Goal: Answer question/provide support: Share knowledge or assist other users

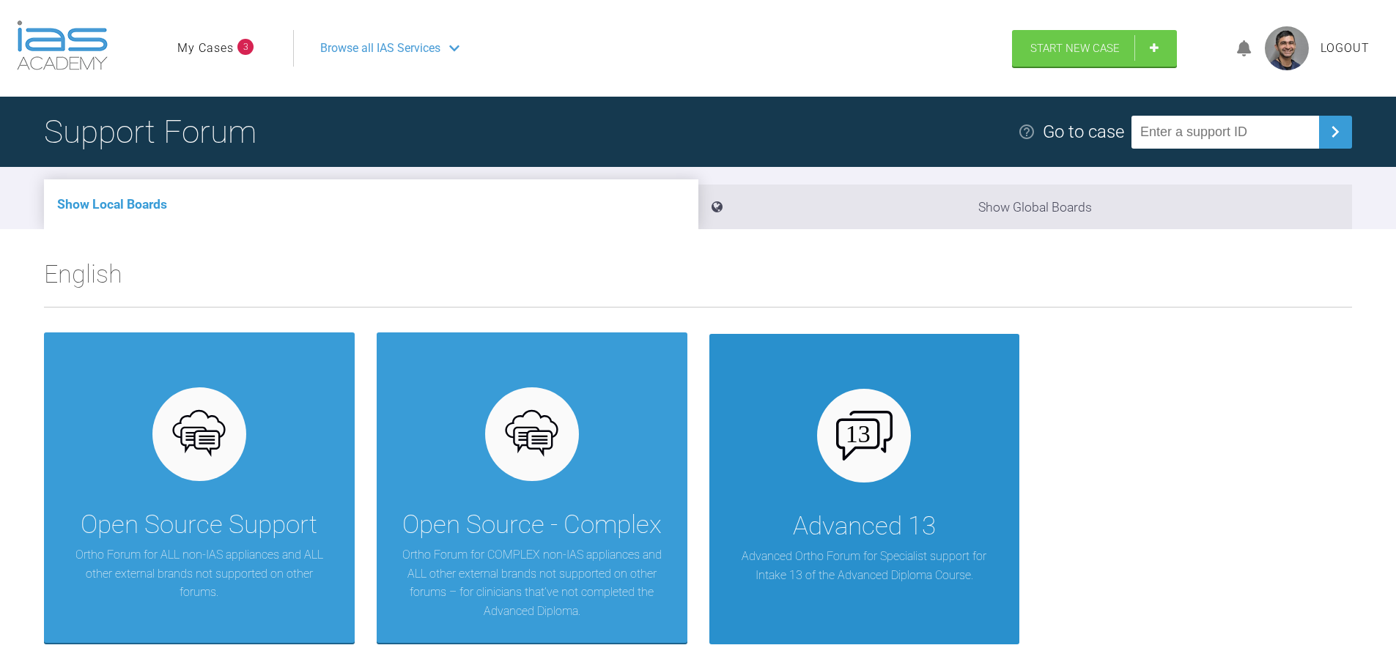
click at [891, 517] on div "Advanced 13" at bounding box center [864, 526] width 143 height 41
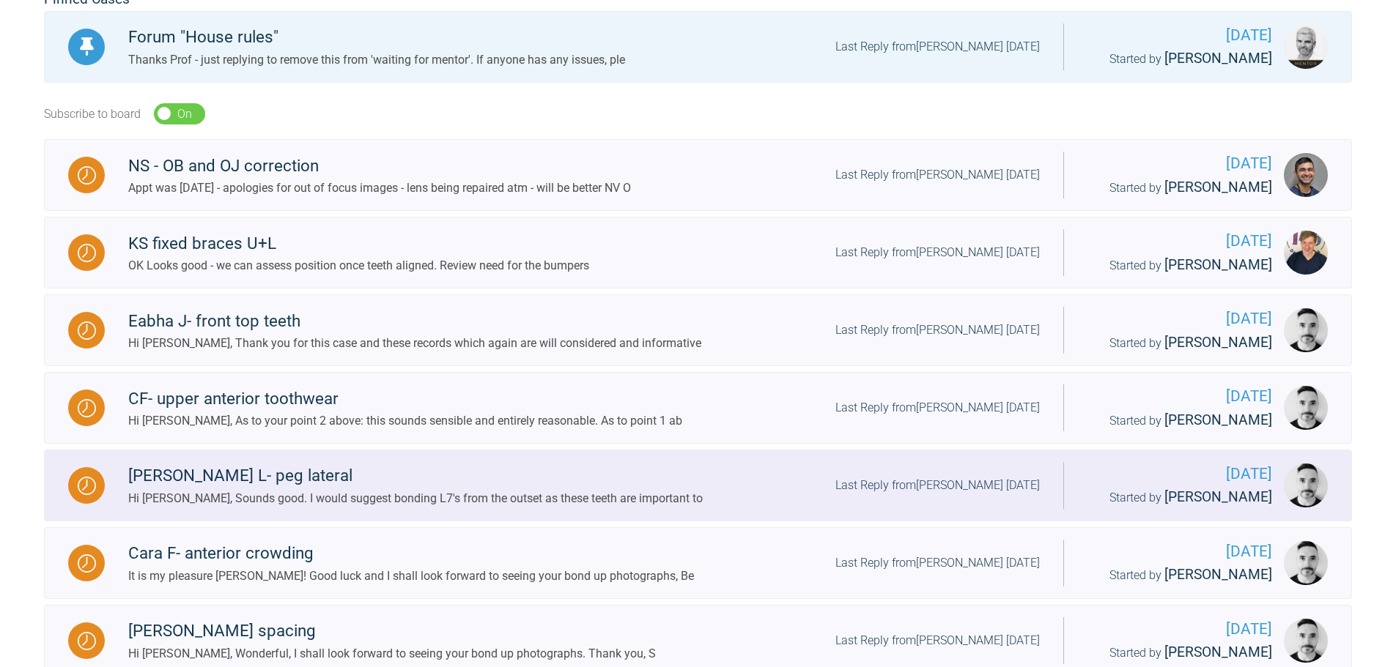
scroll to position [293, 0]
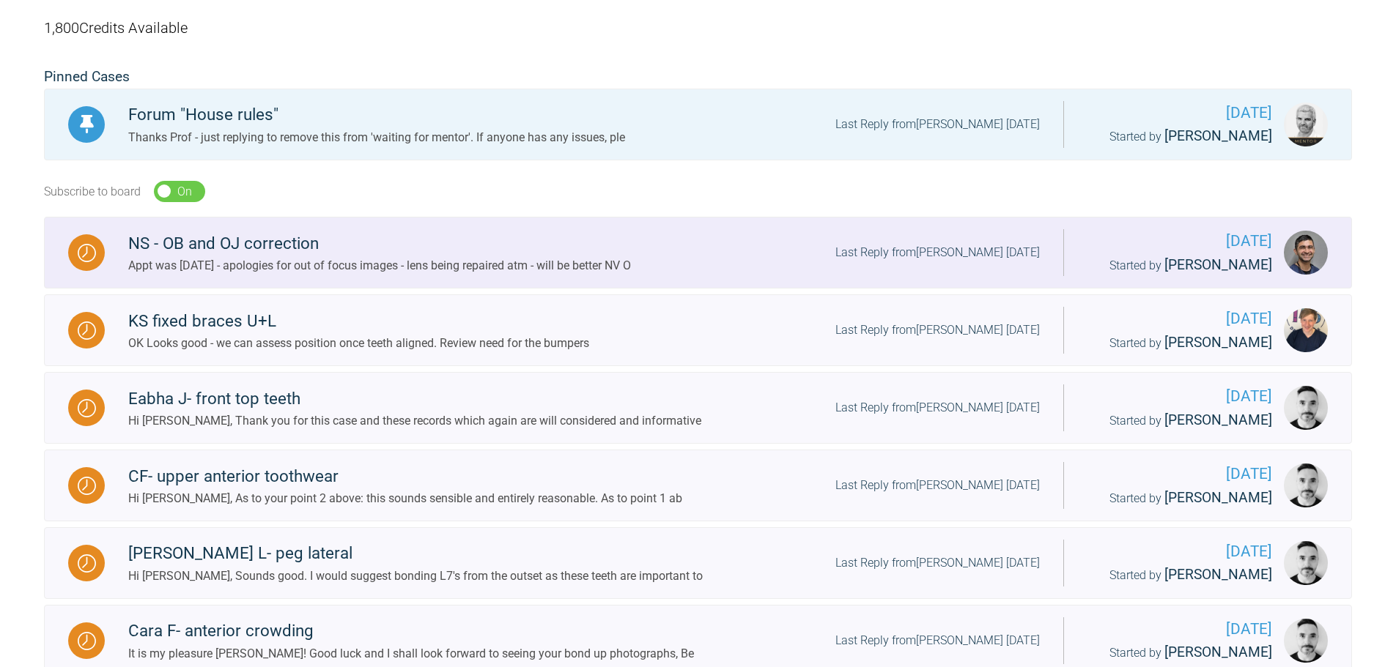
click at [359, 264] on div "Appt was [DATE] - apologies for out of focus images - lens being repaired atm -…" at bounding box center [379, 265] width 503 height 19
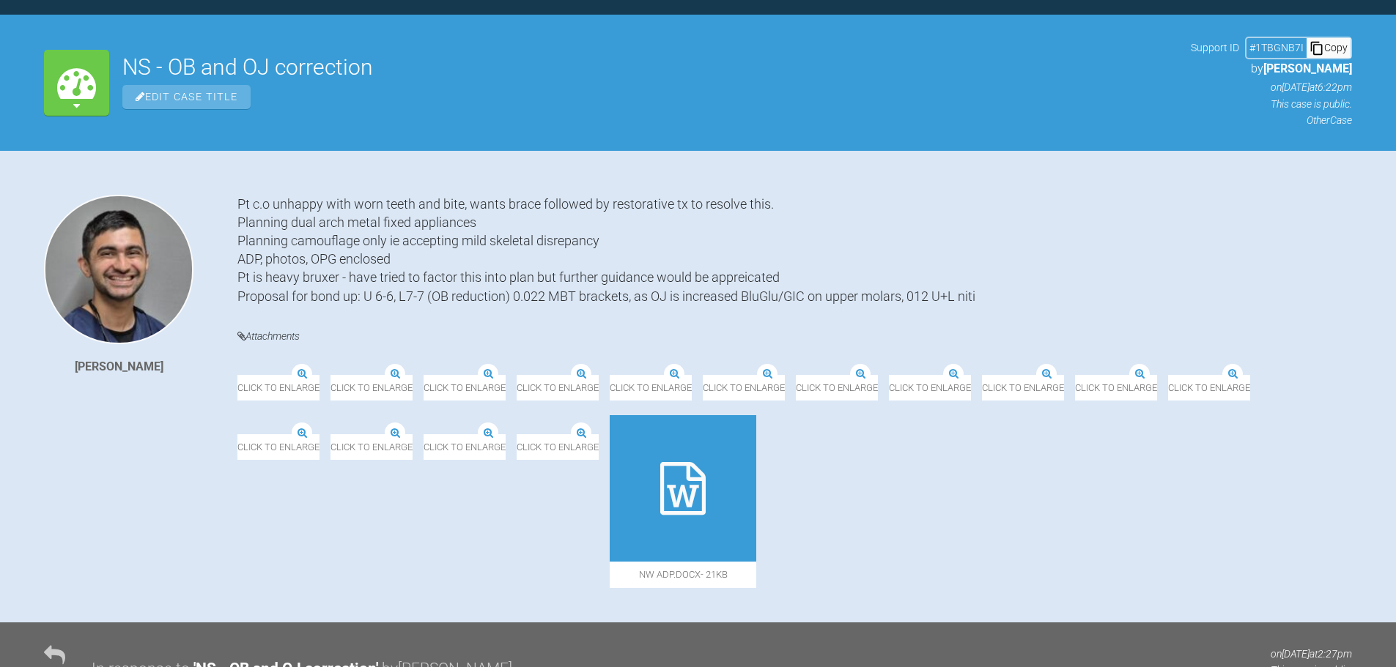
scroll to position [293, 0]
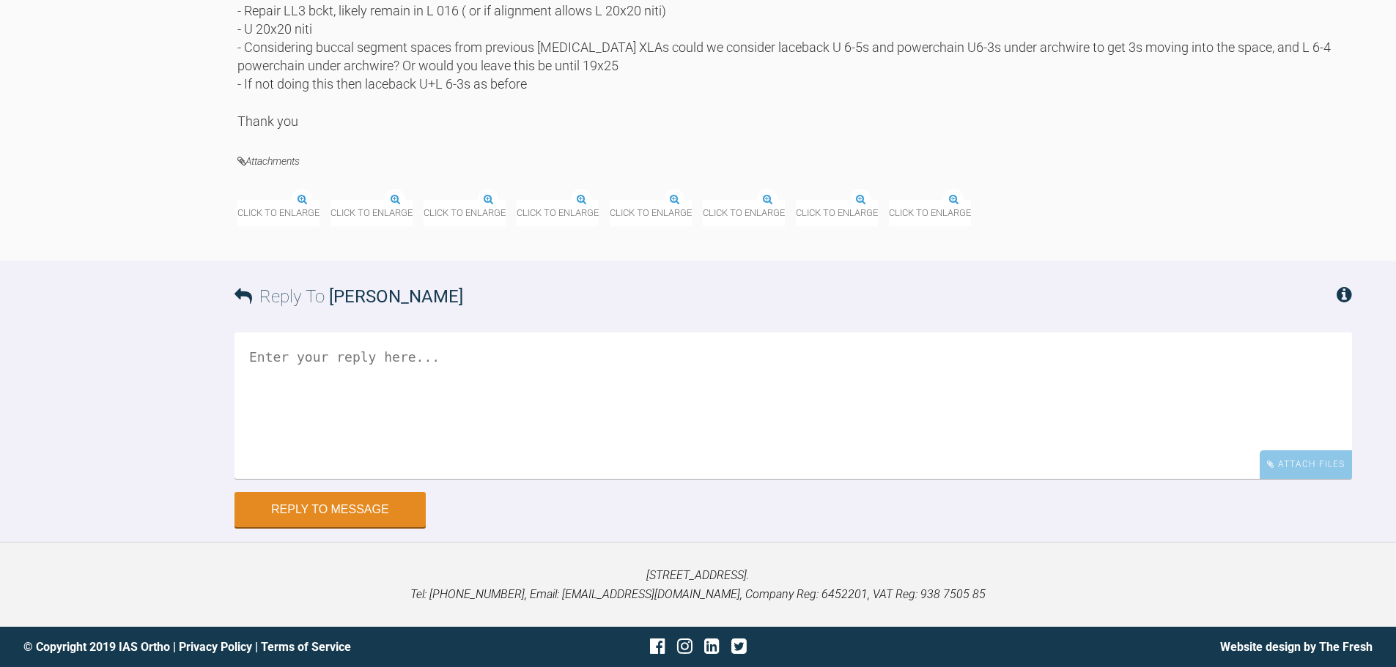
drag, startPoint x: 793, startPoint y: 172, endPoint x: 708, endPoint y: 561, distance: 398.2
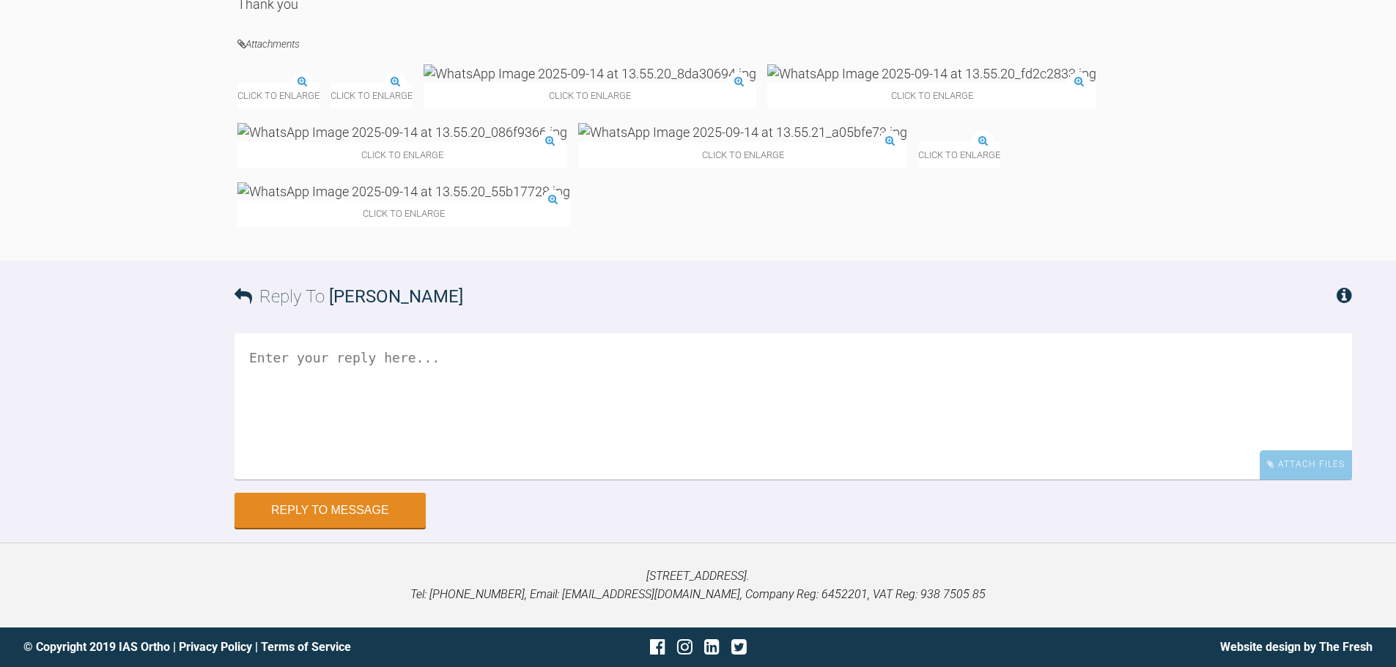
scroll to position [6810, 0]
click at [237, 84] on img at bounding box center [237, 84] width 0 height 0
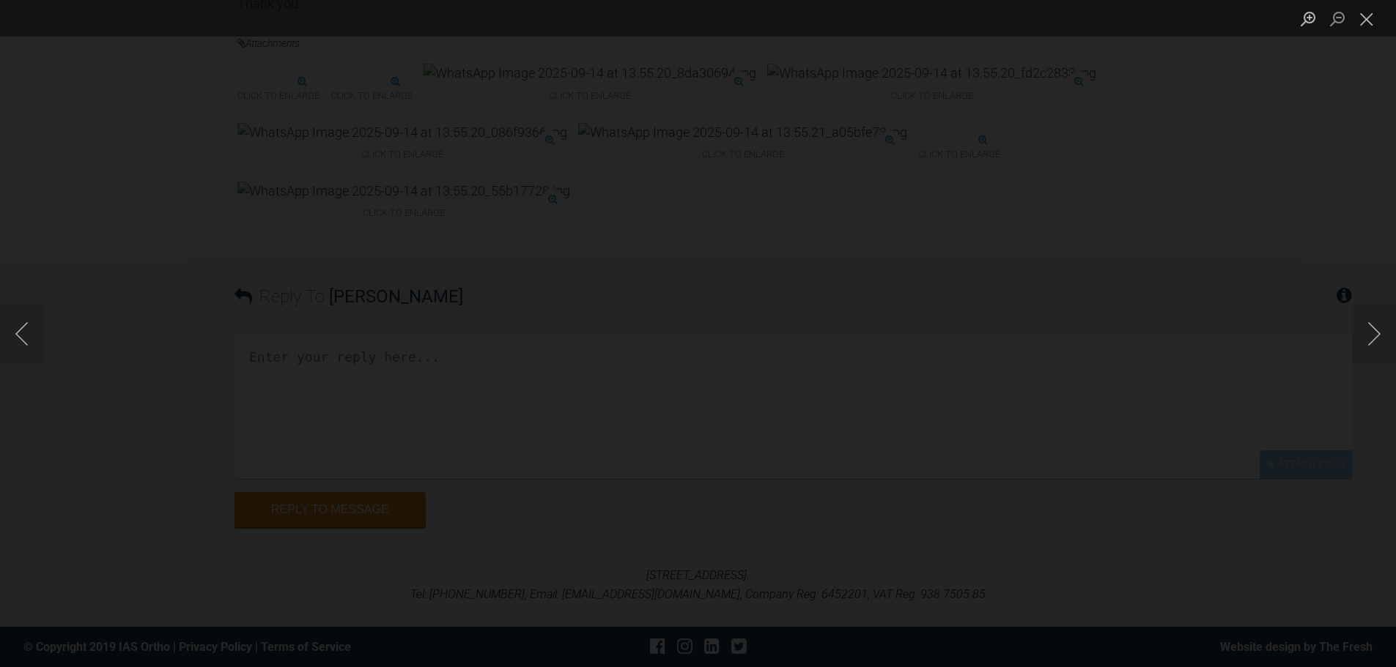
click at [1331, 421] on div "Lightbox" at bounding box center [698, 333] width 1396 height 667
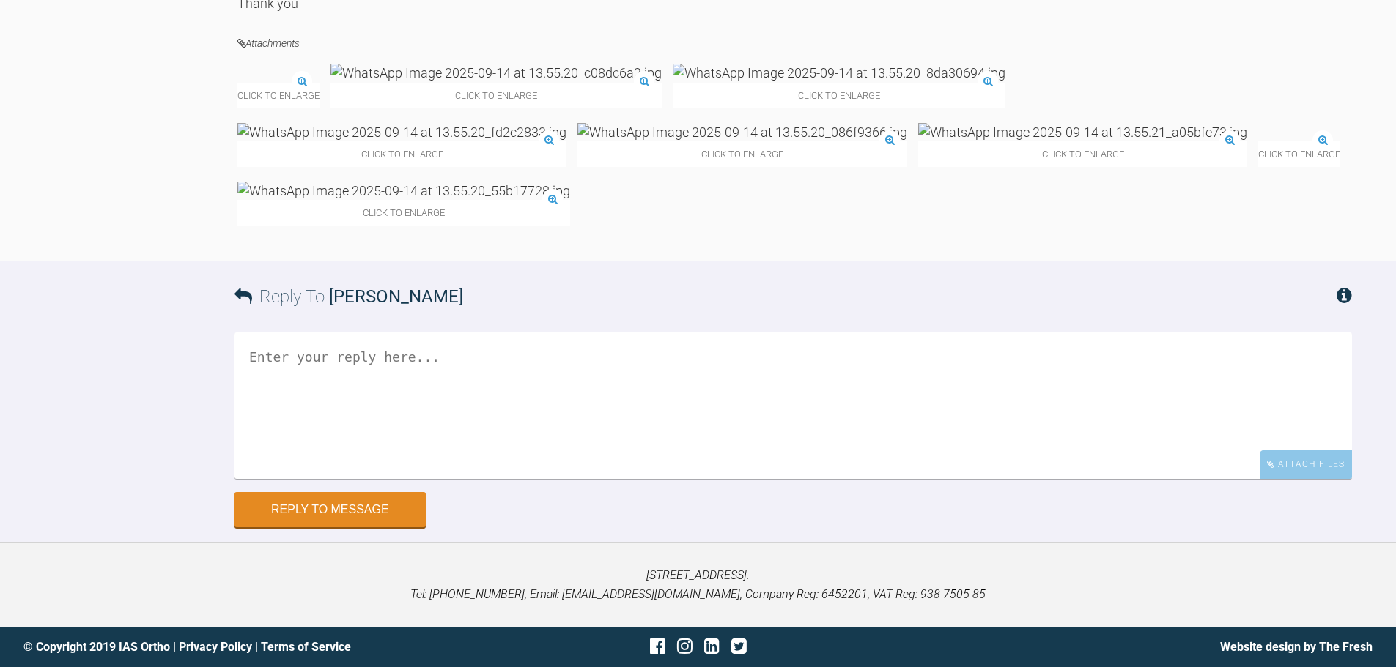
click at [459, 82] on img at bounding box center [495, 73] width 331 height 18
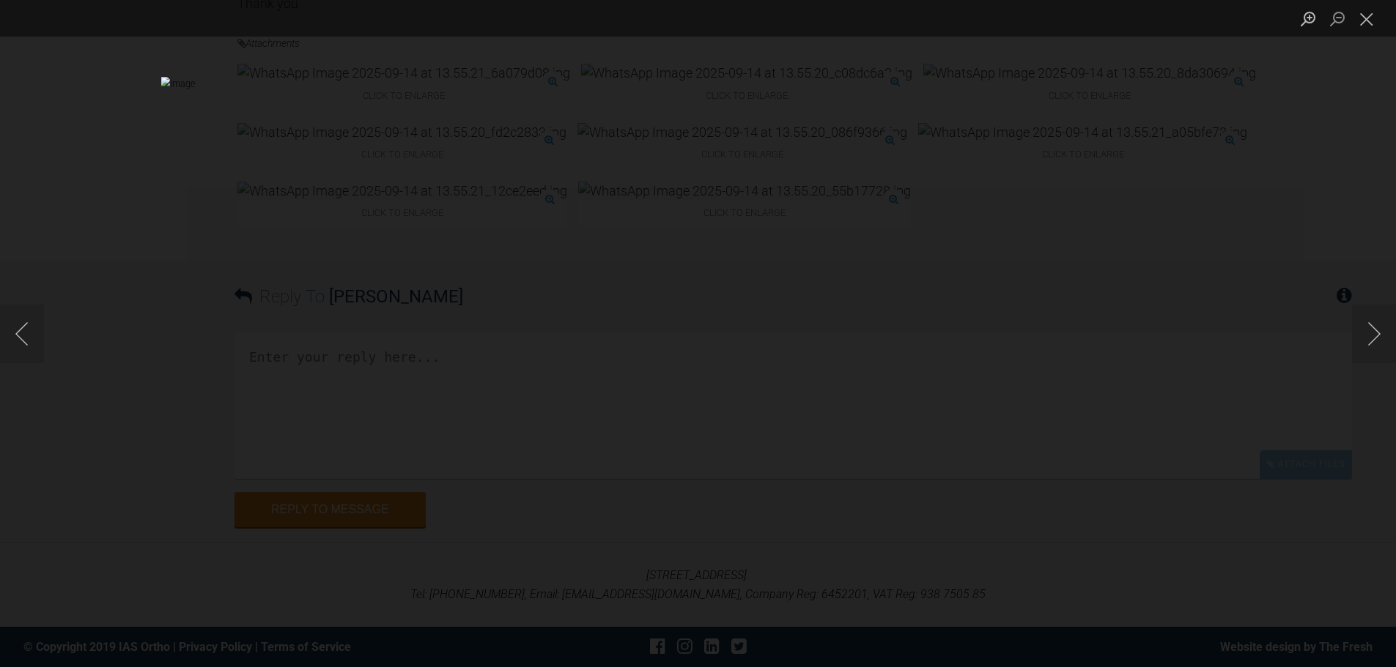
scroll to position [6590, 0]
click at [1216, 422] on div "Lightbox" at bounding box center [698, 333] width 1396 height 667
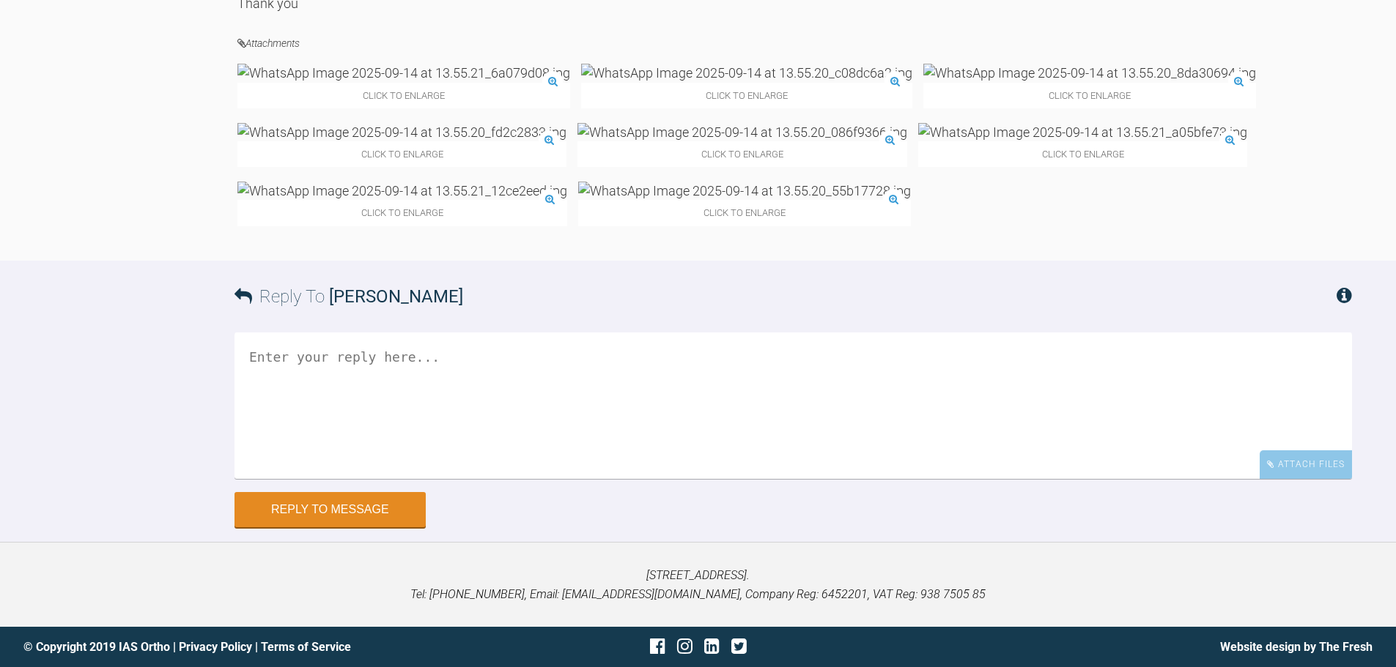
click at [923, 82] on img at bounding box center [1089, 73] width 333 height 18
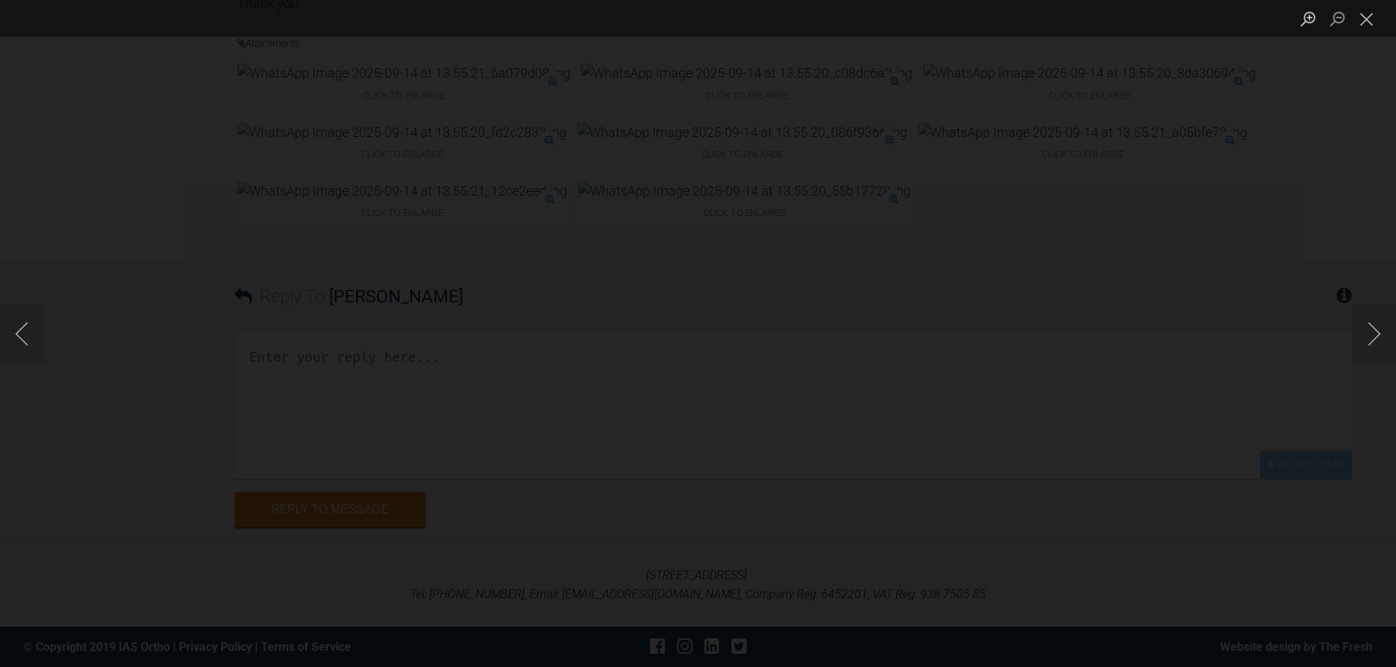
click at [984, 431] on div "Lightbox" at bounding box center [698, 333] width 1396 height 667
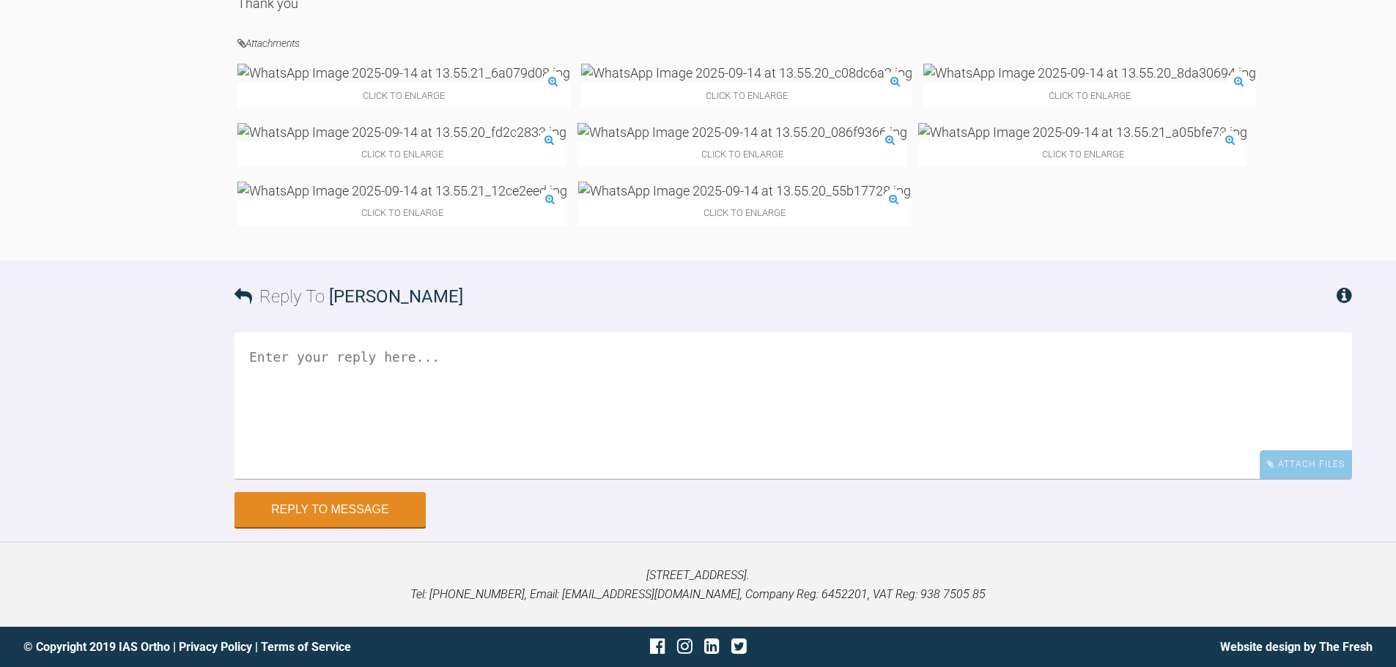
scroll to position [6883, 0]
click at [578, 200] on img at bounding box center [744, 191] width 333 height 18
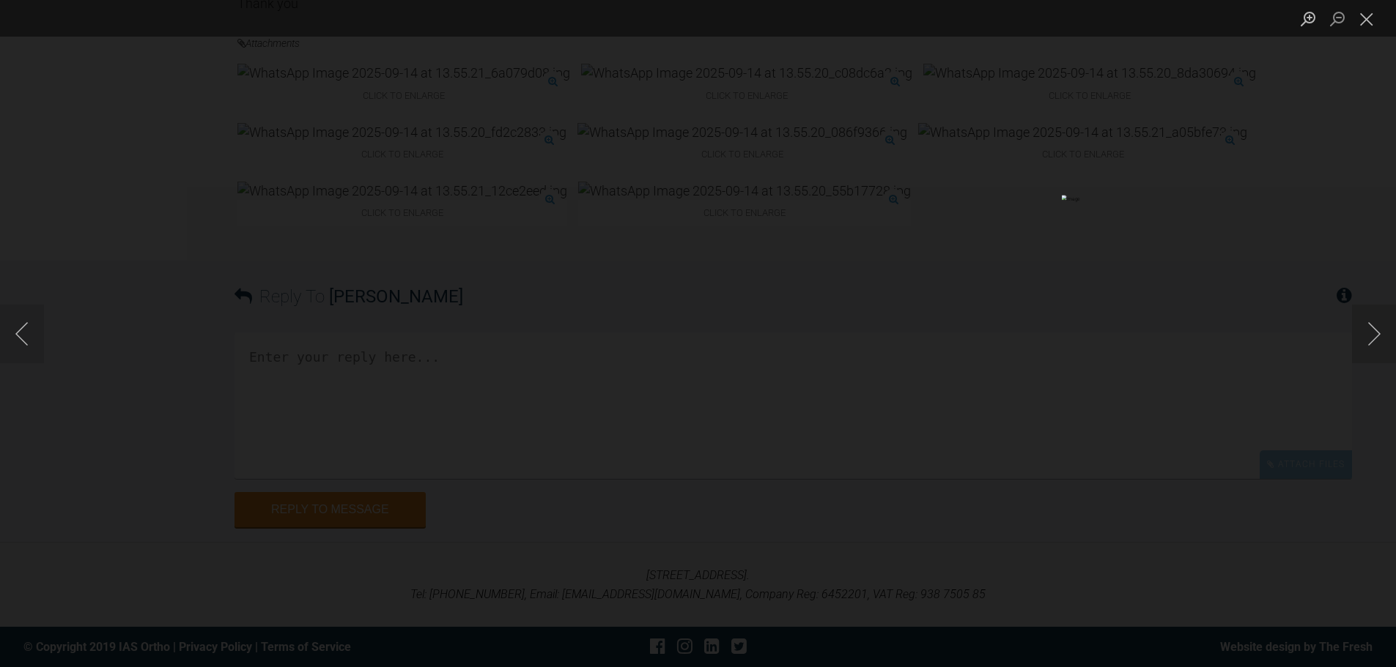
click at [700, 543] on div "Lightbox" at bounding box center [698, 333] width 1396 height 667
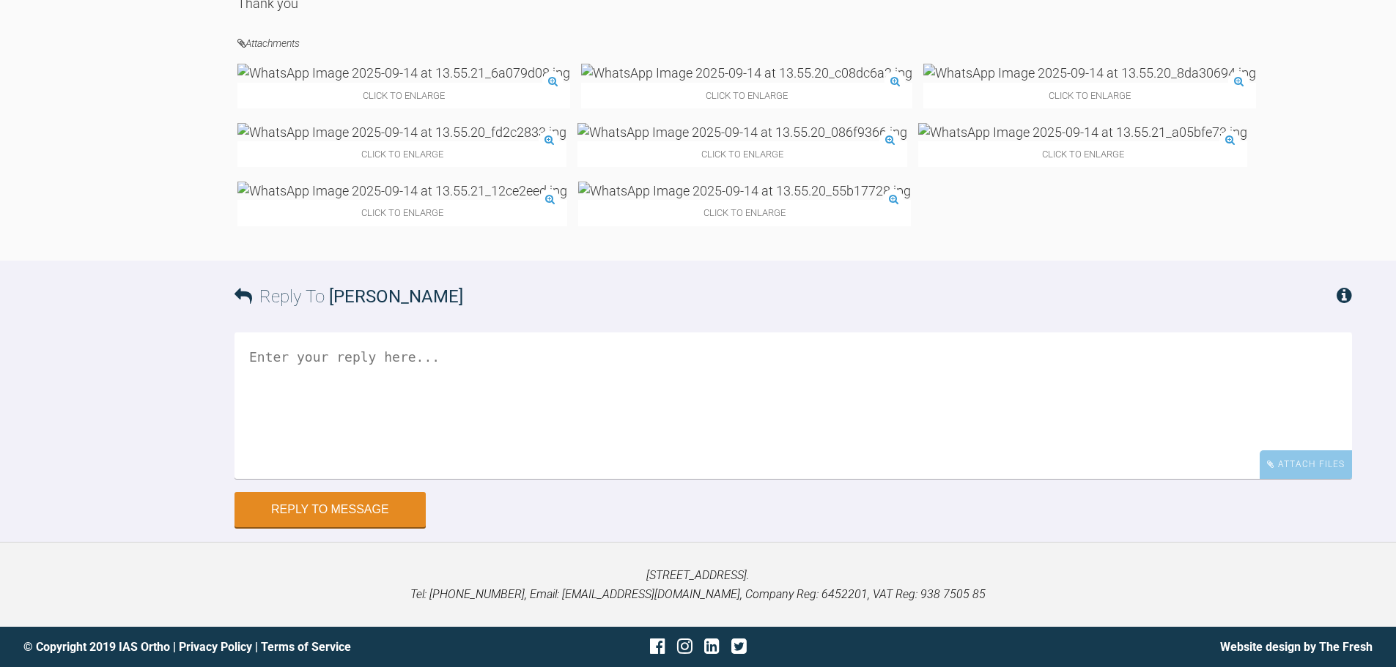
drag, startPoint x: 704, startPoint y: 539, endPoint x: 688, endPoint y: 573, distance: 37.4
click at [566, 141] on img at bounding box center [401, 132] width 329 height 18
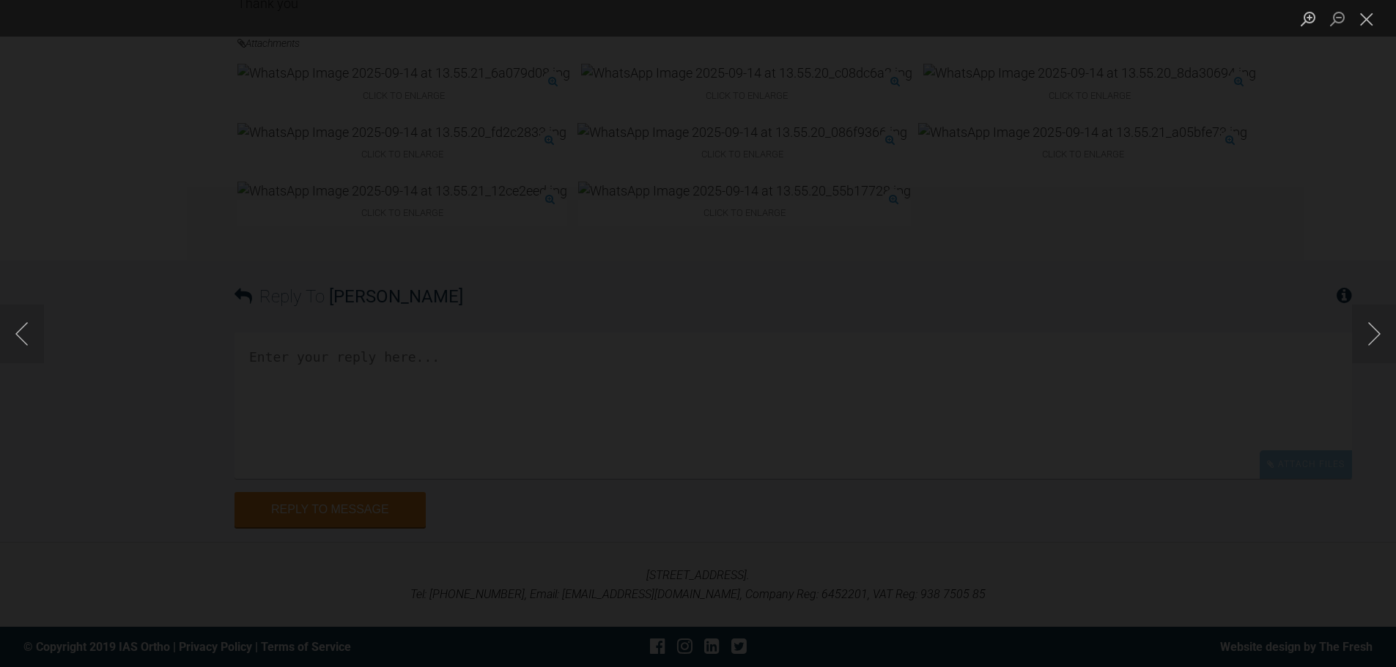
click at [736, 284] on div "Lightbox" at bounding box center [698, 333] width 1396 height 667
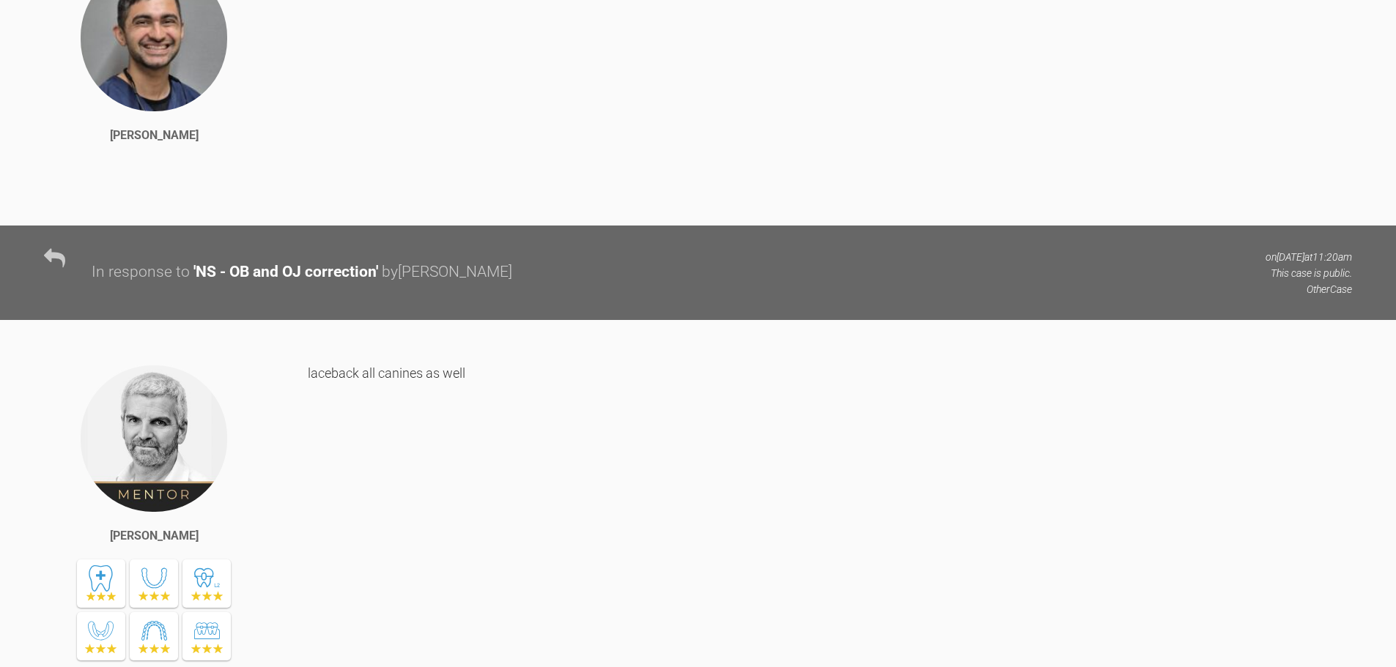
scroll to position [0, 0]
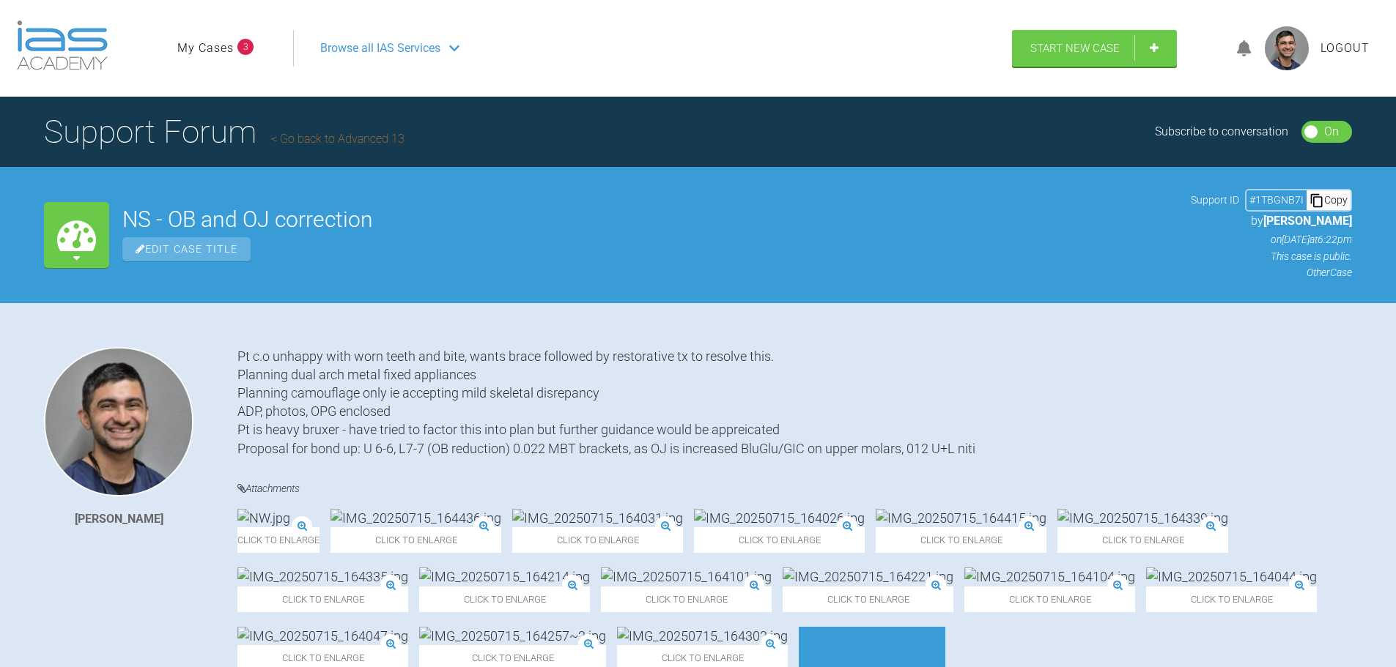
drag, startPoint x: 961, startPoint y: 535, endPoint x: 859, endPoint y: 67, distance: 479.1
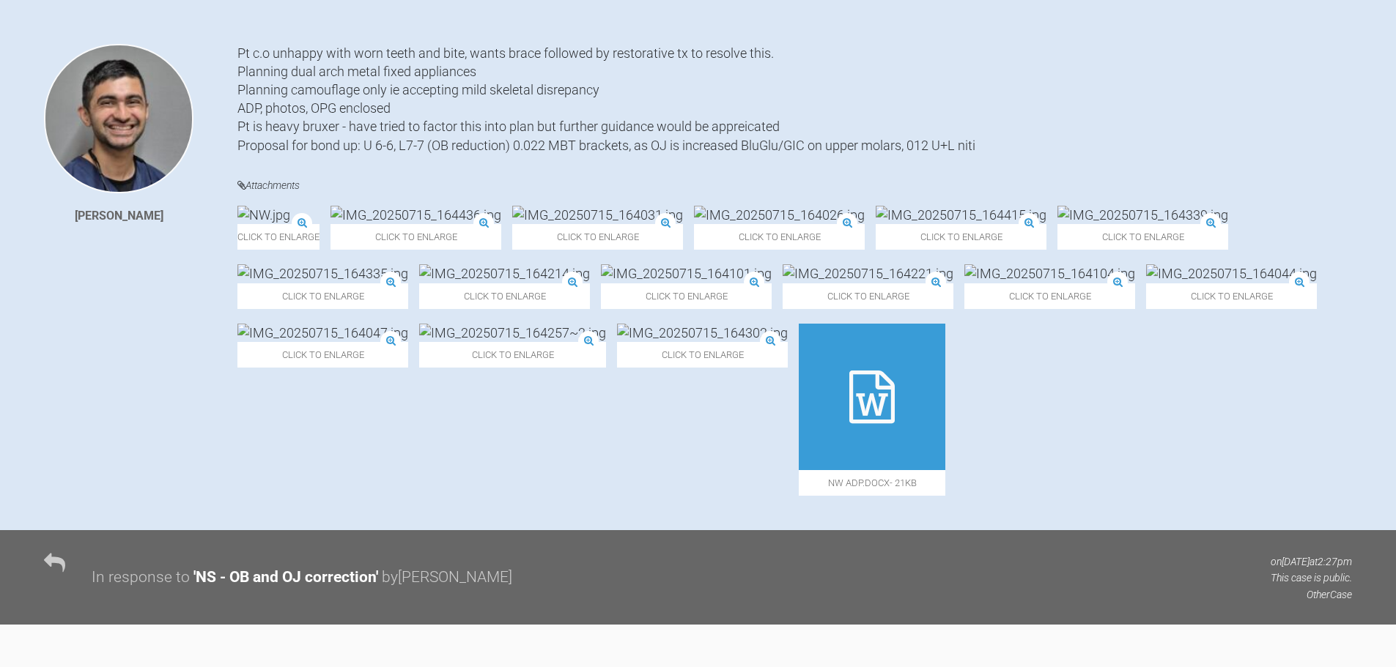
scroll to position [440, 0]
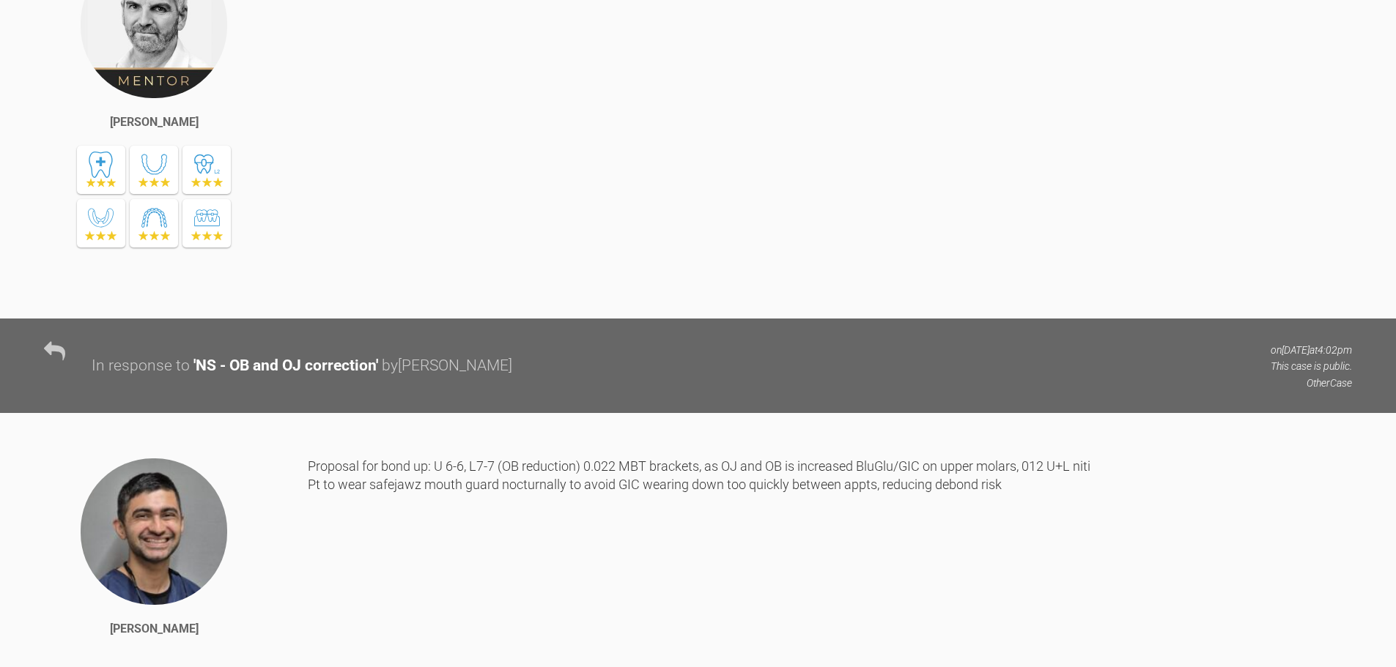
drag, startPoint x: 928, startPoint y: 273, endPoint x: 907, endPoint y: 468, distance: 196.0
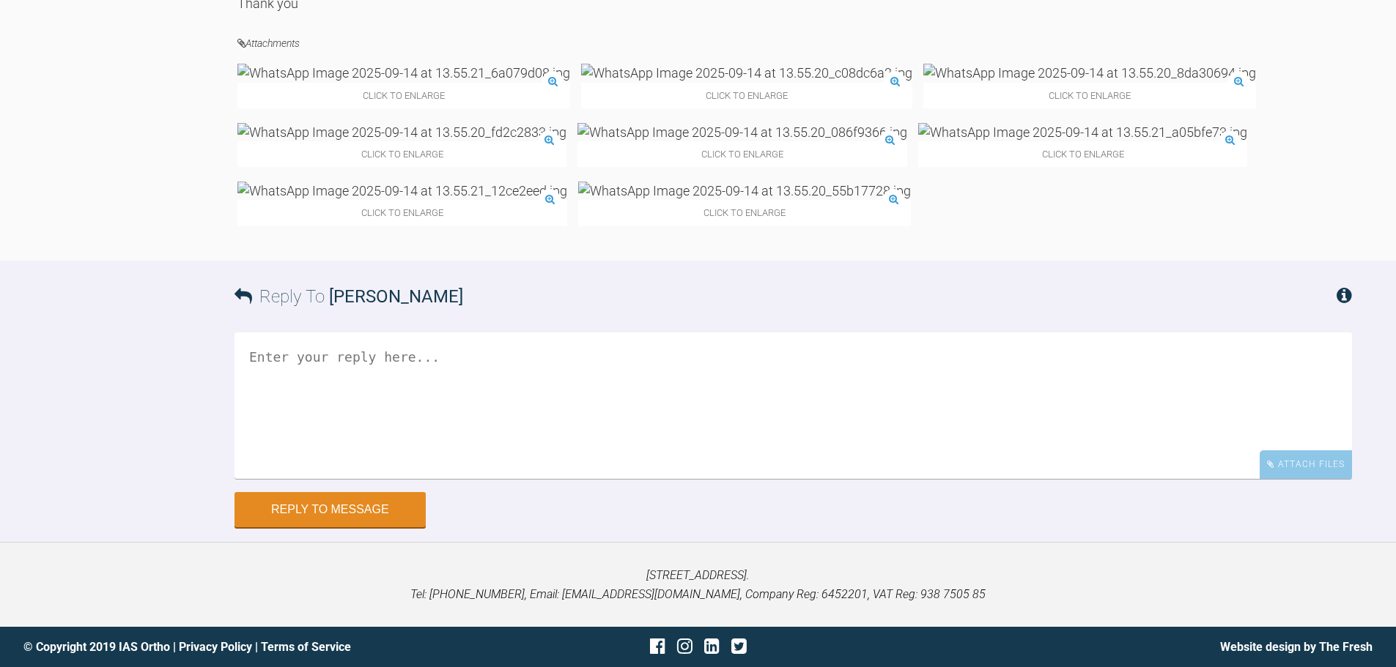
drag, startPoint x: 936, startPoint y: 340, endPoint x: 891, endPoint y: 643, distance: 305.9
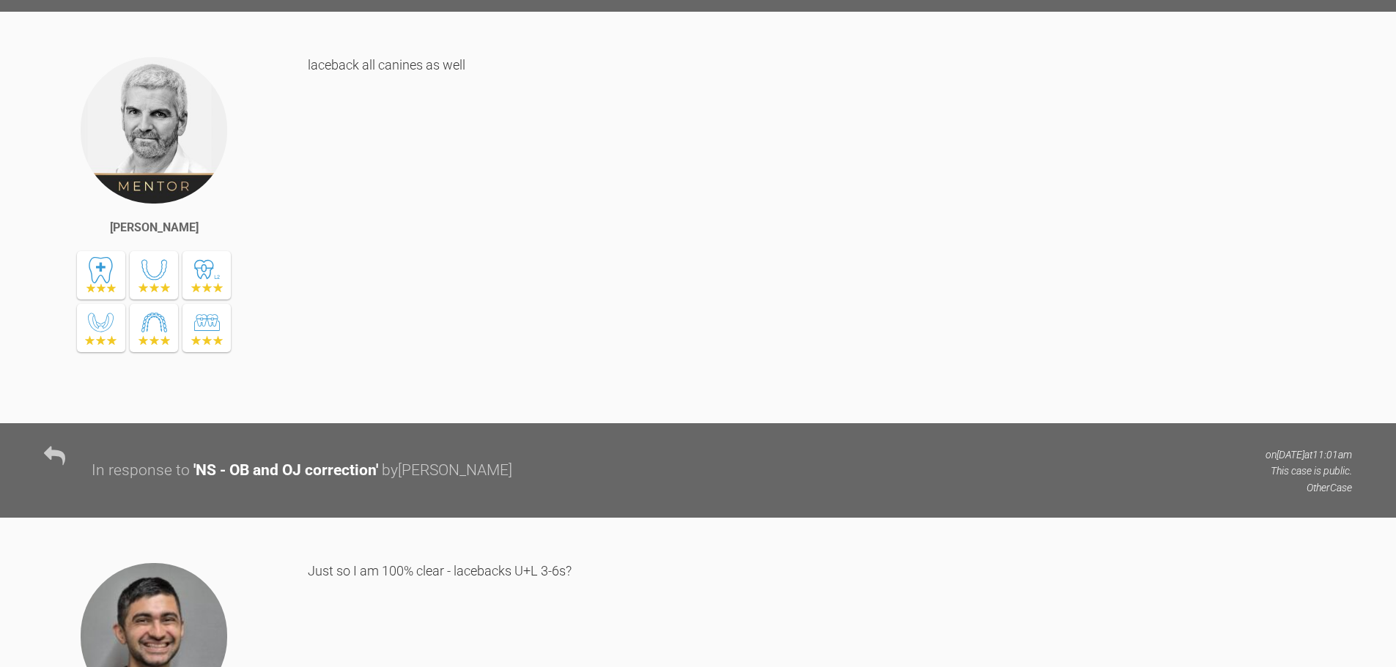
scroll to position [2414, 0]
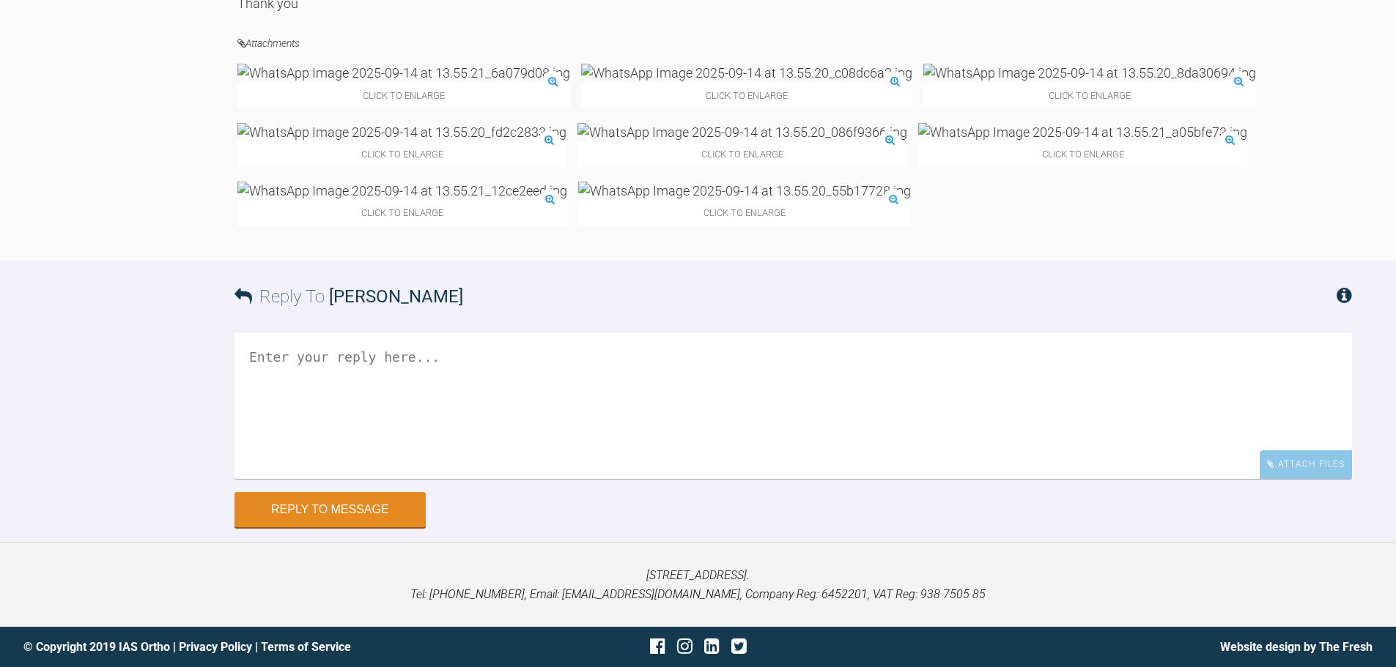
drag, startPoint x: 890, startPoint y: 269, endPoint x: 797, endPoint y: 581, distance: 325.7
click at [923, 82] on img at bounding box center [1089, 73] width 333 height 18
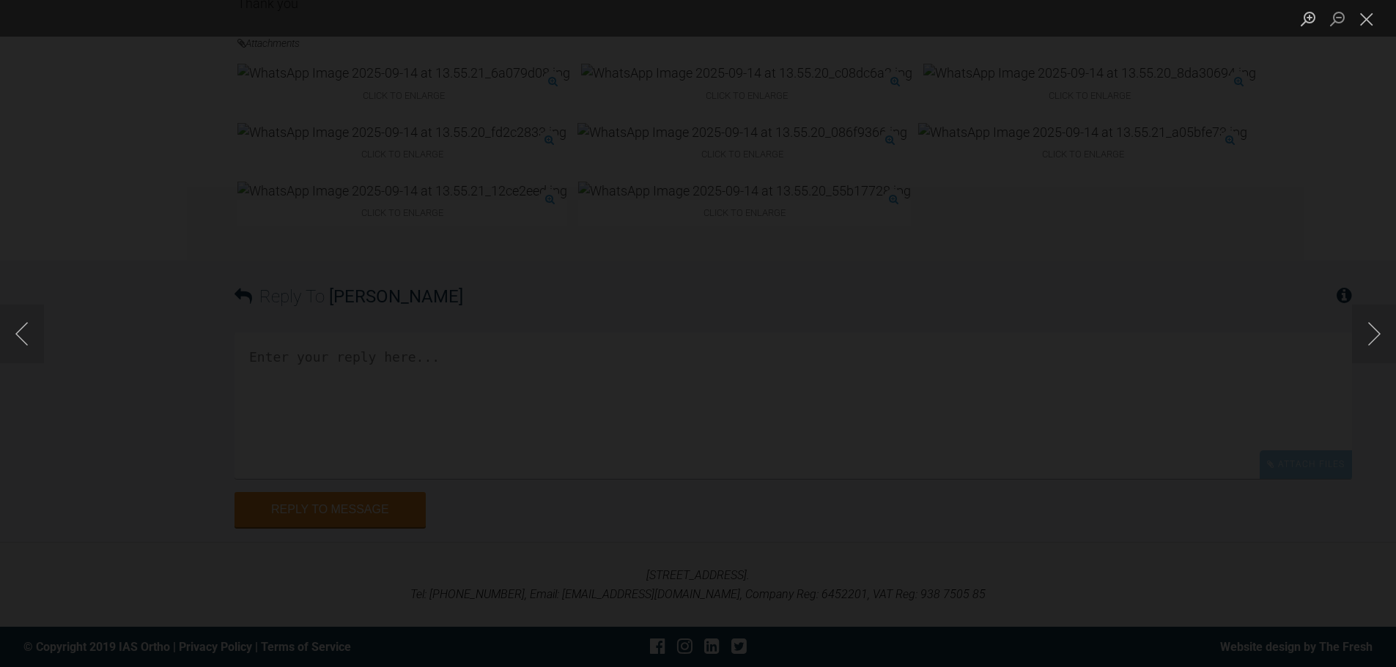
click at [1271, 426] on div "Lightbox" at bounding box center [698, 333] width 1396 height 667
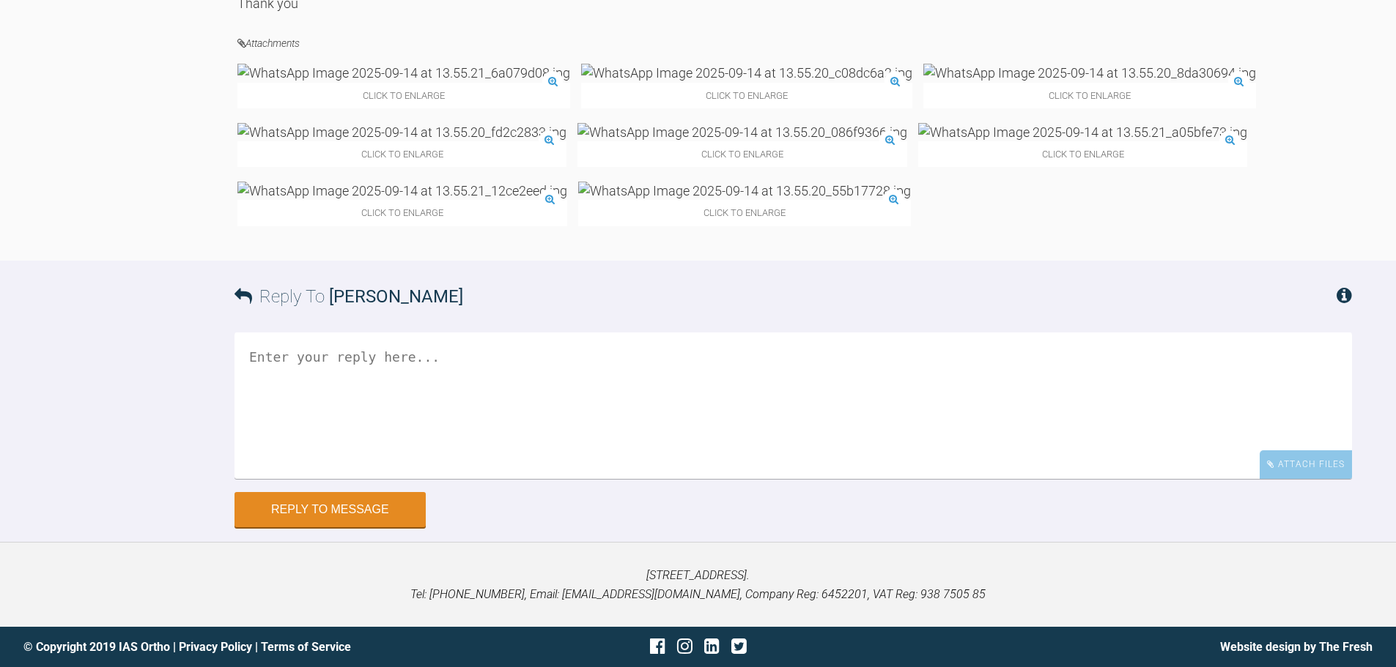
click at [371, 82] on img at bounding box center [403, 73] width 333 height 18
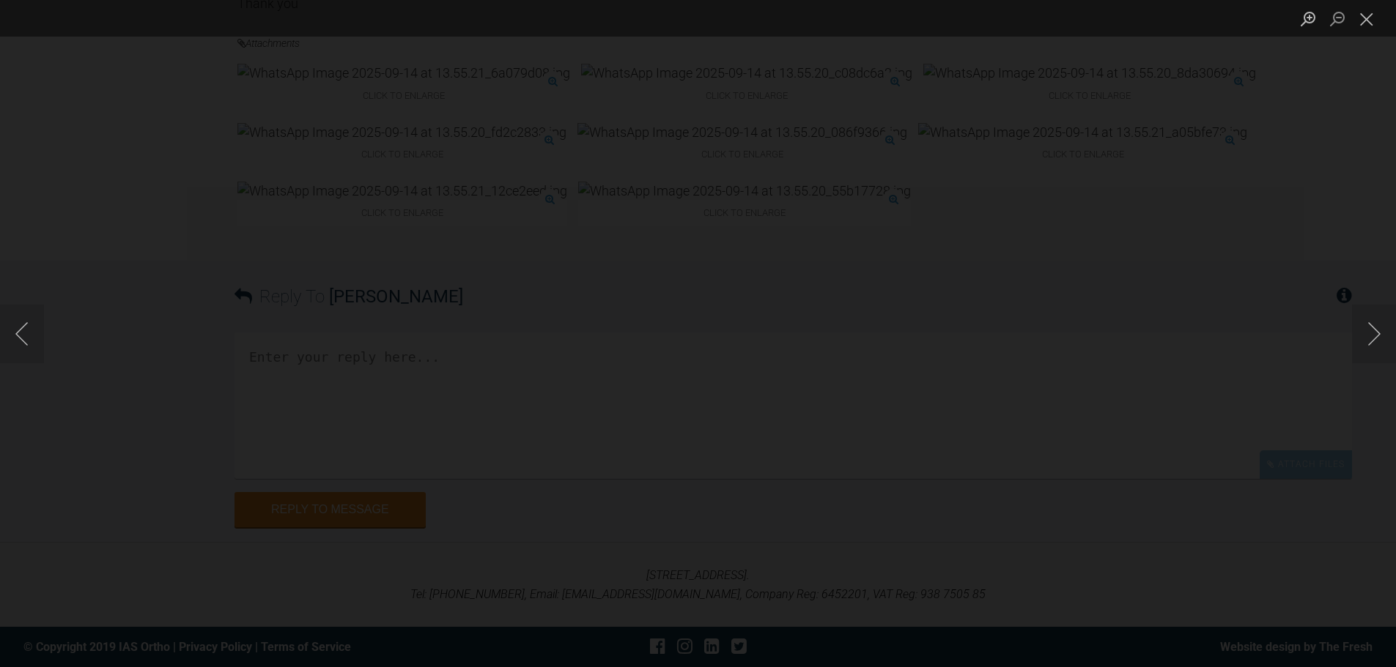
click at [698, 334] on img "Lightbox" at bounding box center [698, 334] width 0 height 0
click at [131, 452] on div "Lightbox" at bounding box center [698, 333] width 1396 height 667
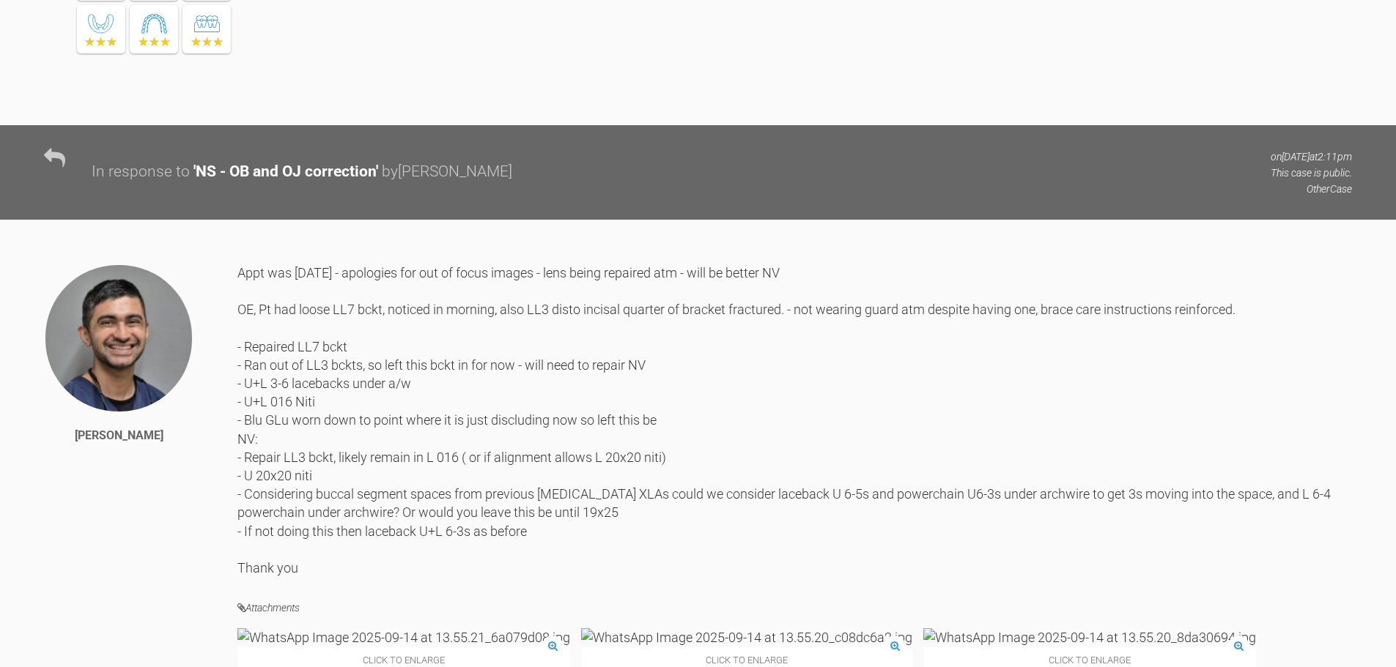
scroll to position [5858, 0]
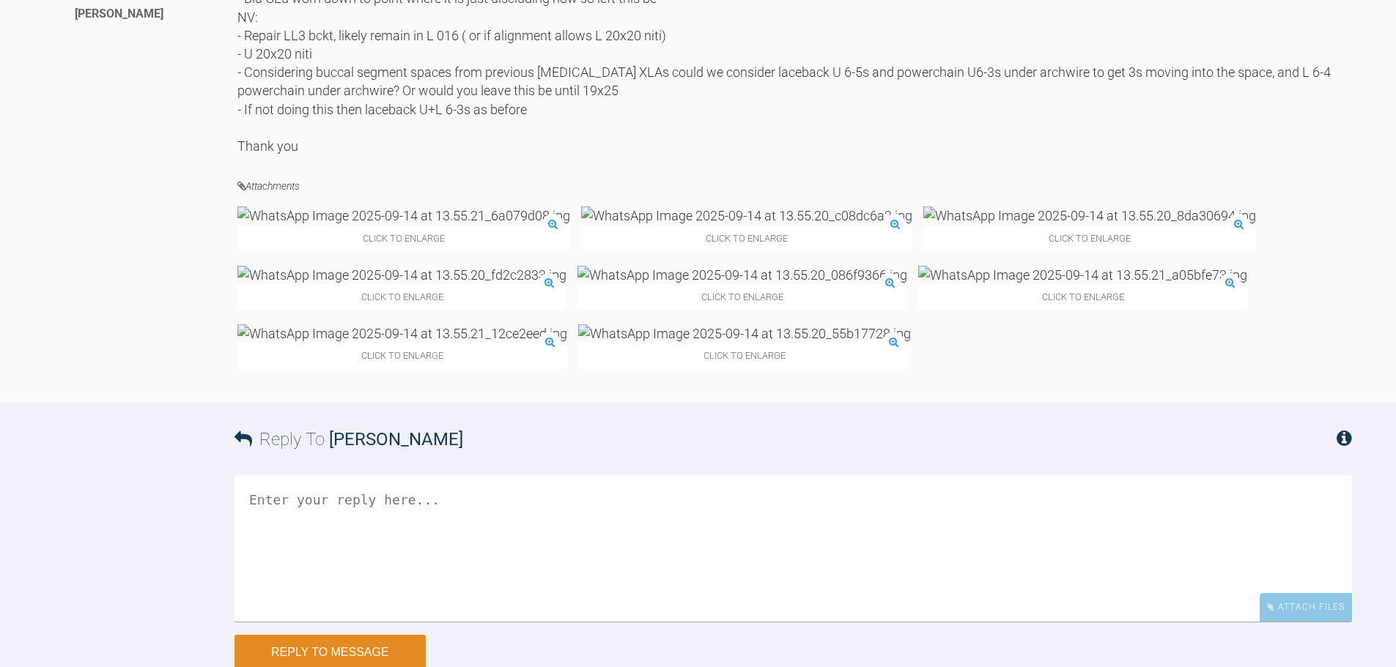
drag, startPoint x: 532, startPoint y: 366, endPoint x: 538, endPoint y: 515, distance: 148.8
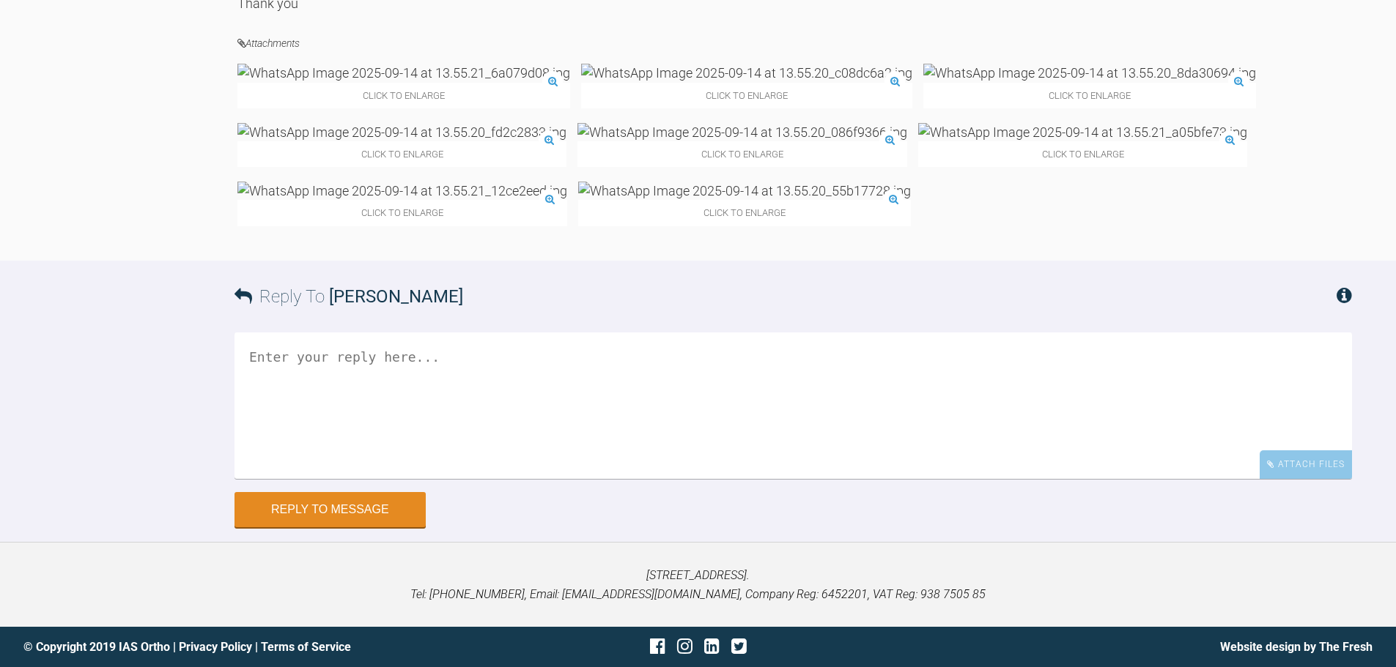
drag, startPoint x: 640, startPoint y: 388, endPoint x: 628, endPoint y: 506, distance: 118.5
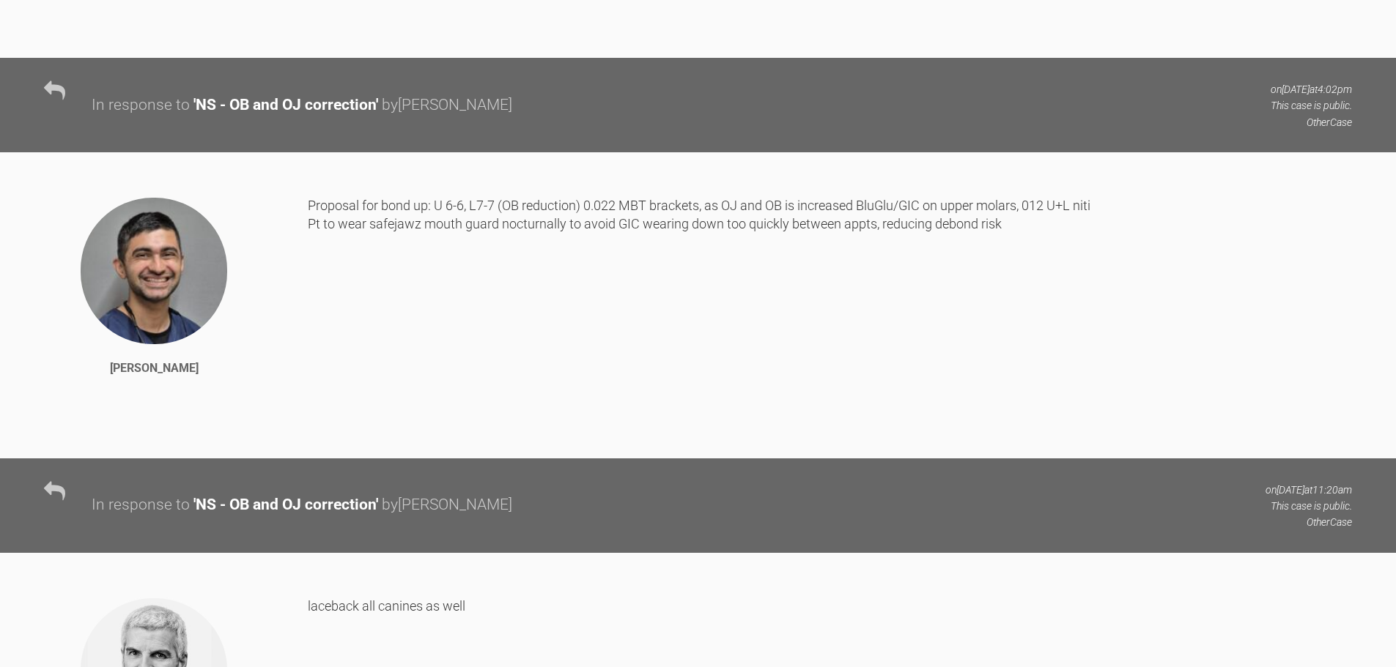
scroll to position [0, 0]
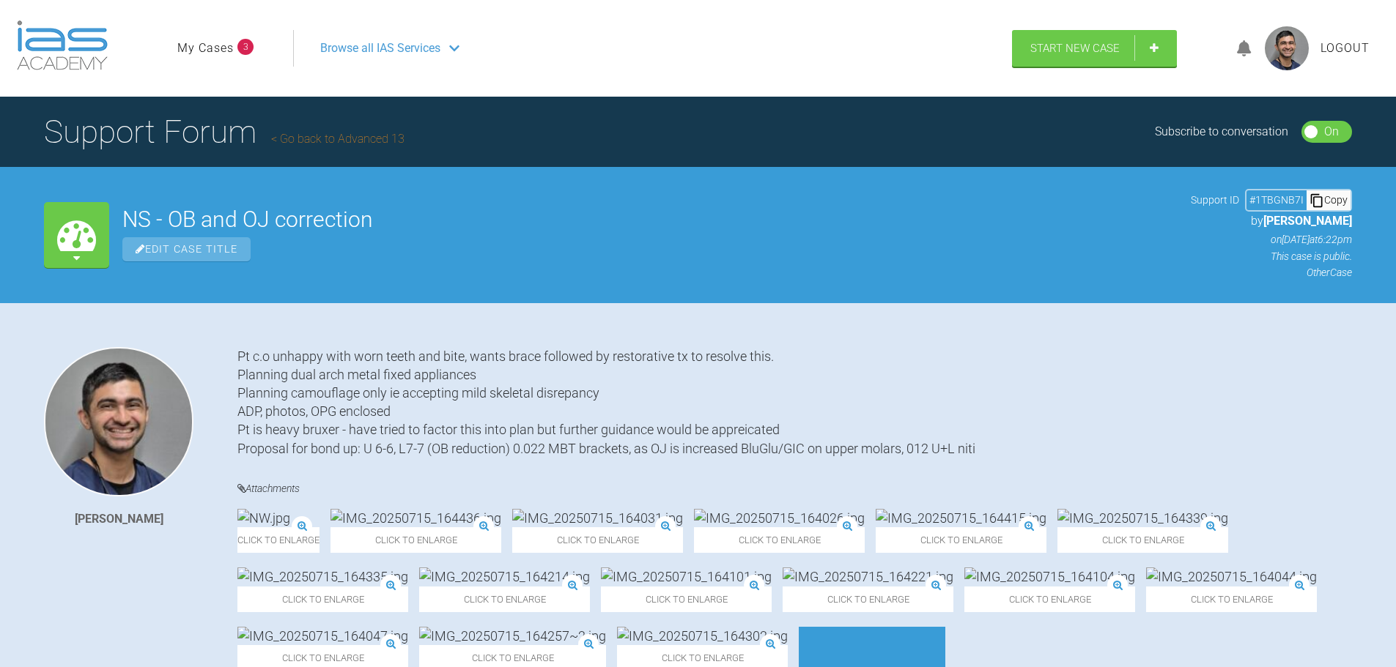
drag, startPoint x: 626, startPoint y: 505, endPoint x: 515, endPoint y: -15, distance: 531.8
click at [365, 130] on h1 "Support Forum Go back to Advanced 13" at bounding box center [224, 131] width 360 height 51
click at [361, 138] on link "Go back to Advanced 13" at bounding box center [337, 139] width 133 height 14
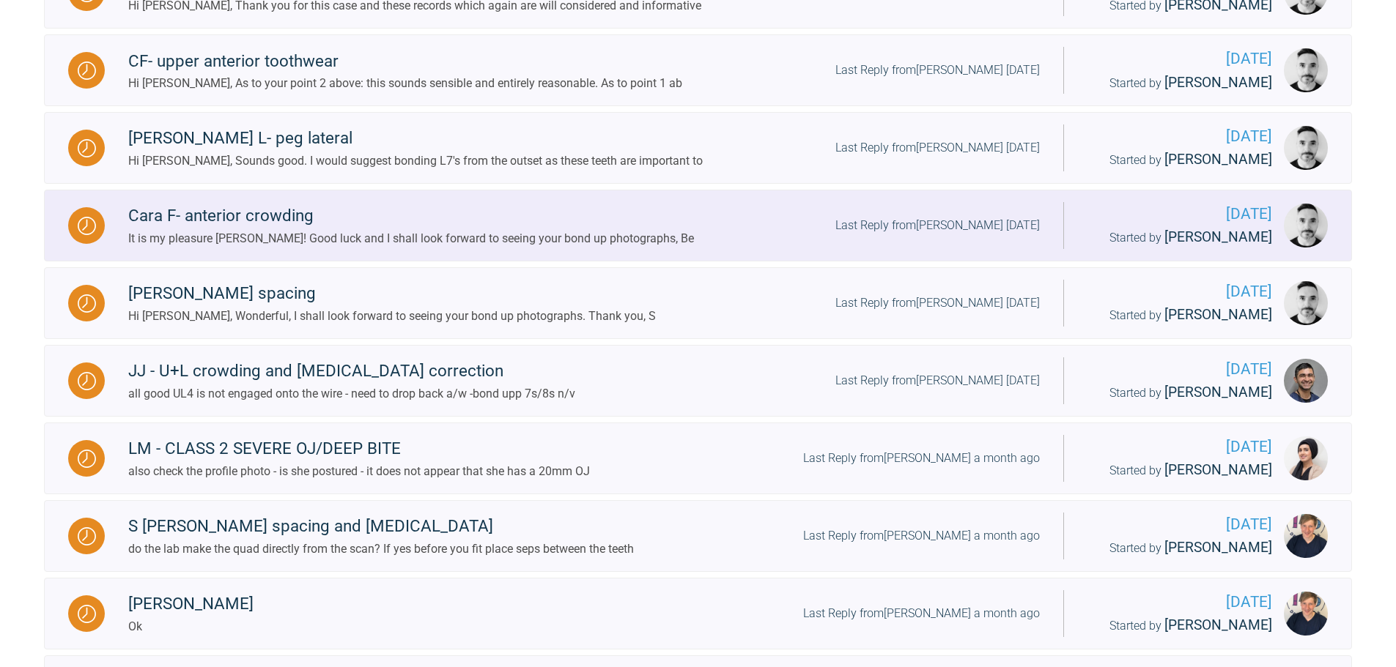
scroll to position [733, 0]
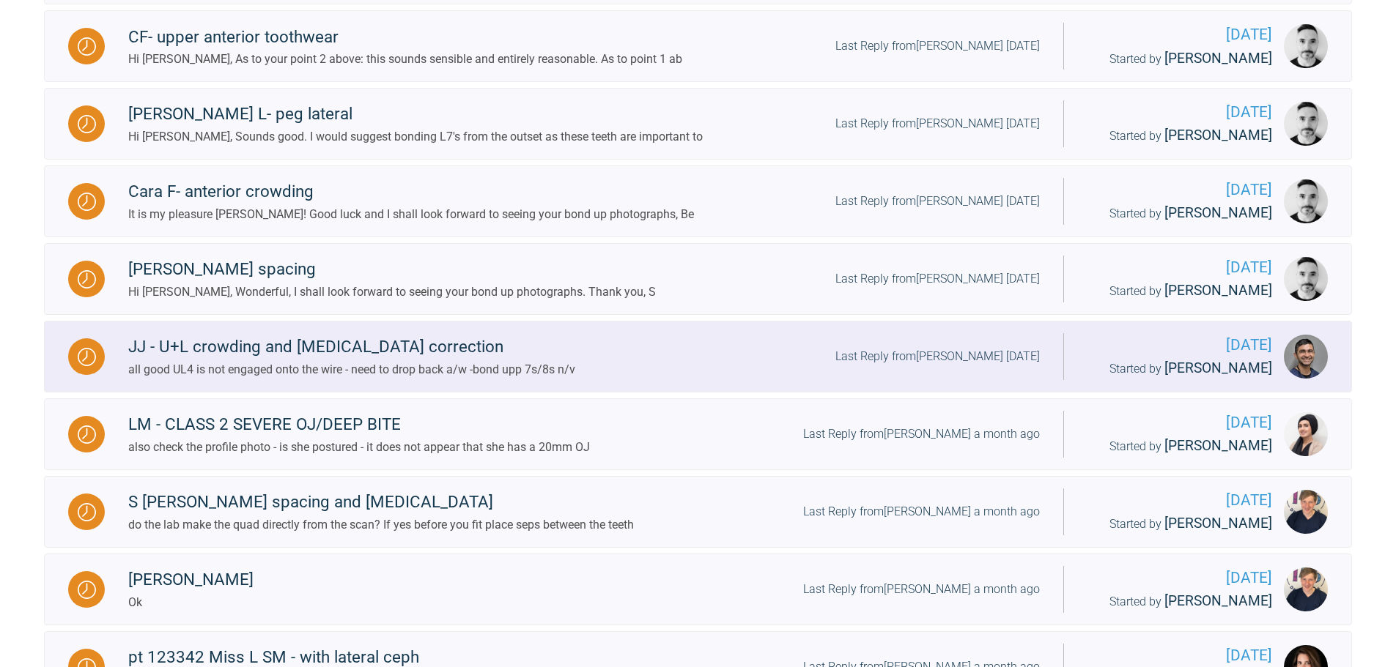
click at [684, 356] on div "JJ - U+L crowding and [MEDICAL_DATA] correction all good UL4 is not engaged ont…" at bounding box center [584, 356] width 958 height 45
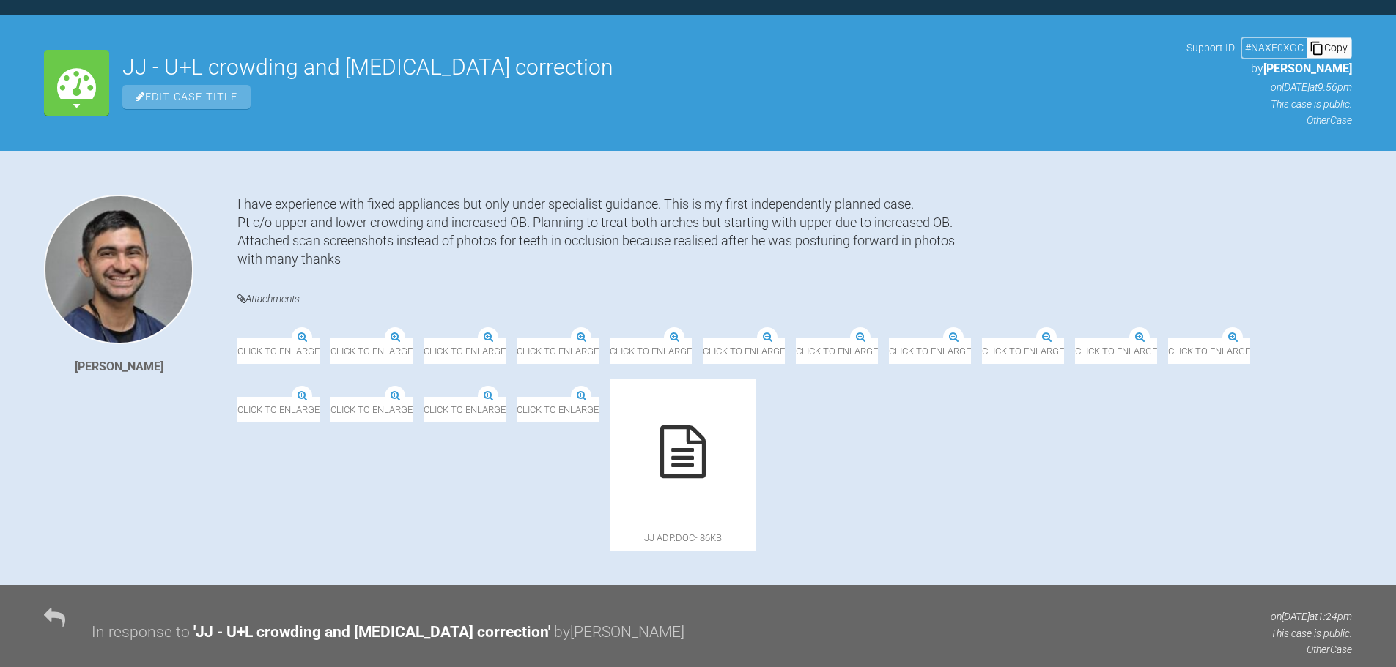
scroll to position [733, 0]
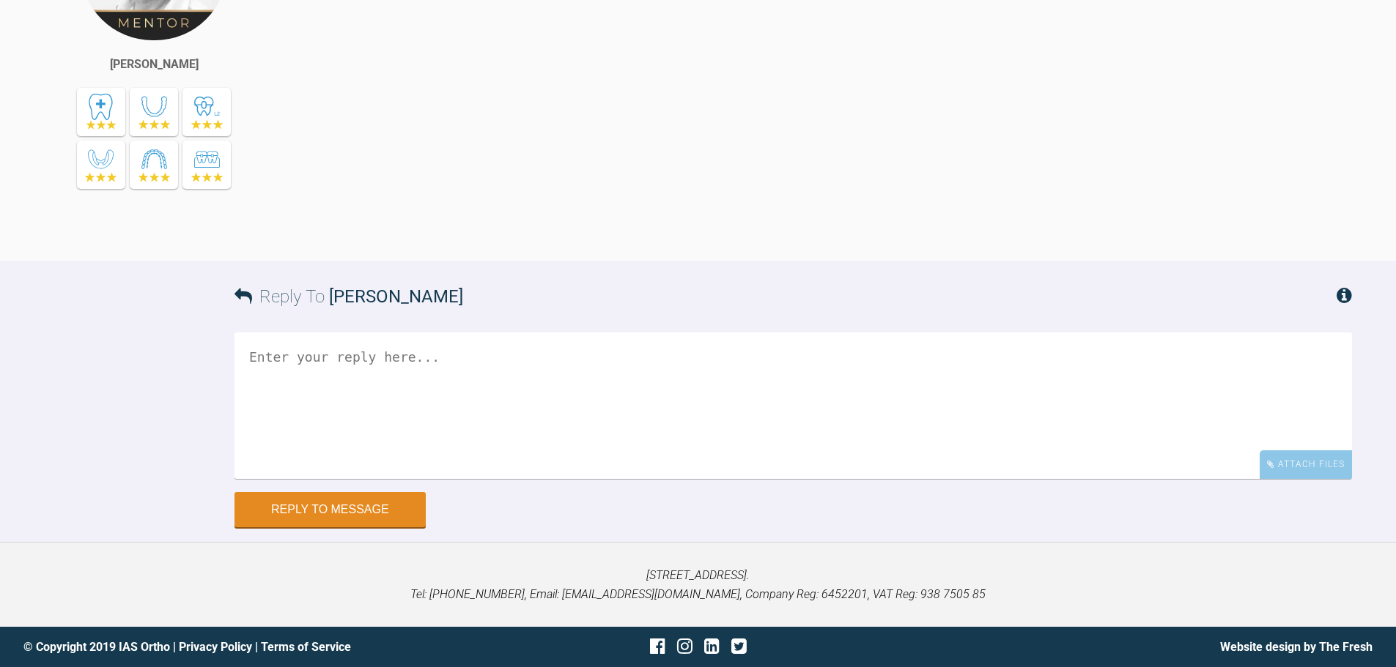
drag, startPoint x: 725, startPoint y: 232, endPoint x: 698, endPoint y: 564, distance: 333.7
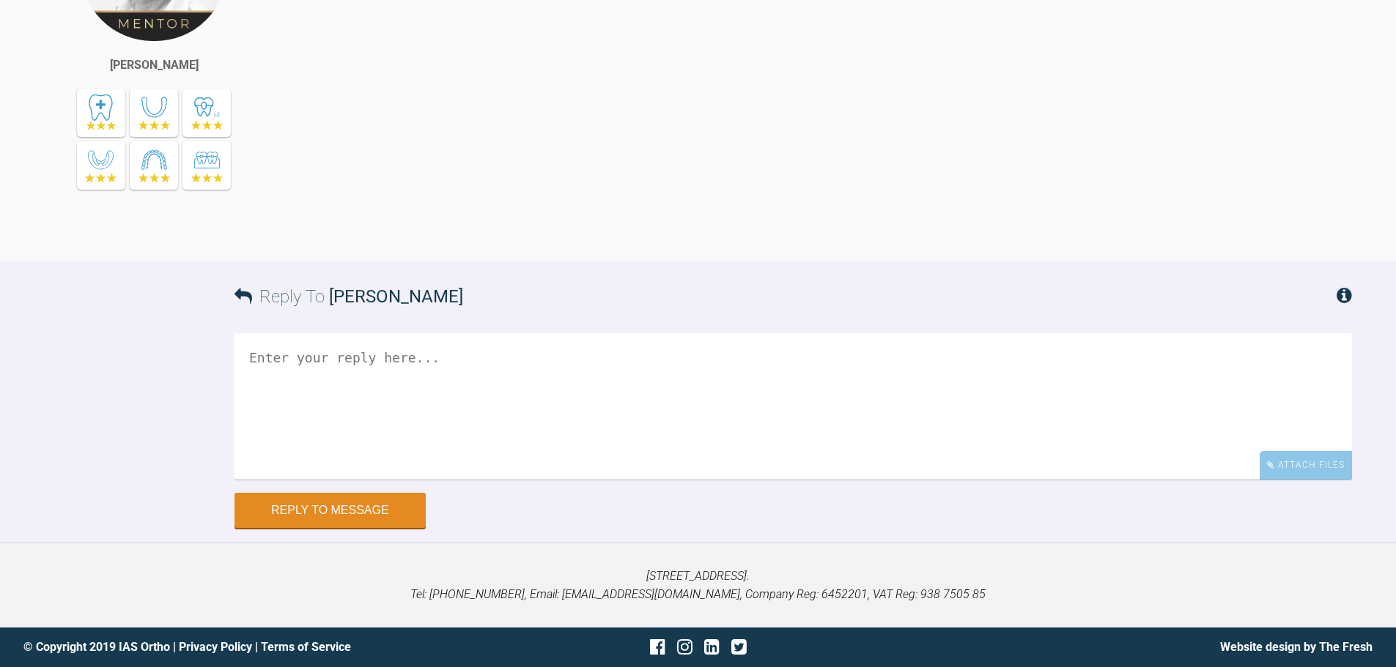
drag, startPoint x: 531, startPoint y: 488, endPoint x: 566, endPoint y: 446, distance: 54.1
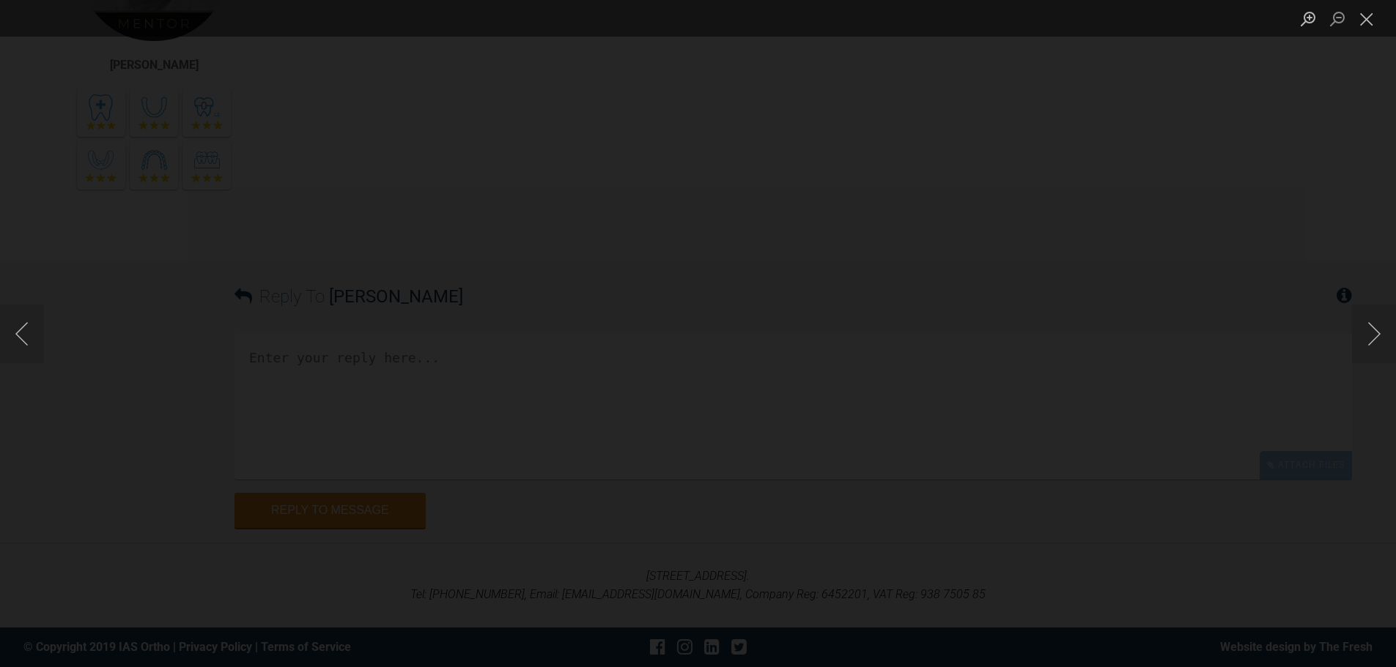
click at [539, 334] on img "Lightbox" at bounding box center [539, 334] width 0 height 0
click at [514, 338] on img "Lightbox" at bounding box center [539, 333] width 120 height 57
click at [1370, 332] on button "Next image" at bounding box center [1374, 334] width 44 height 59
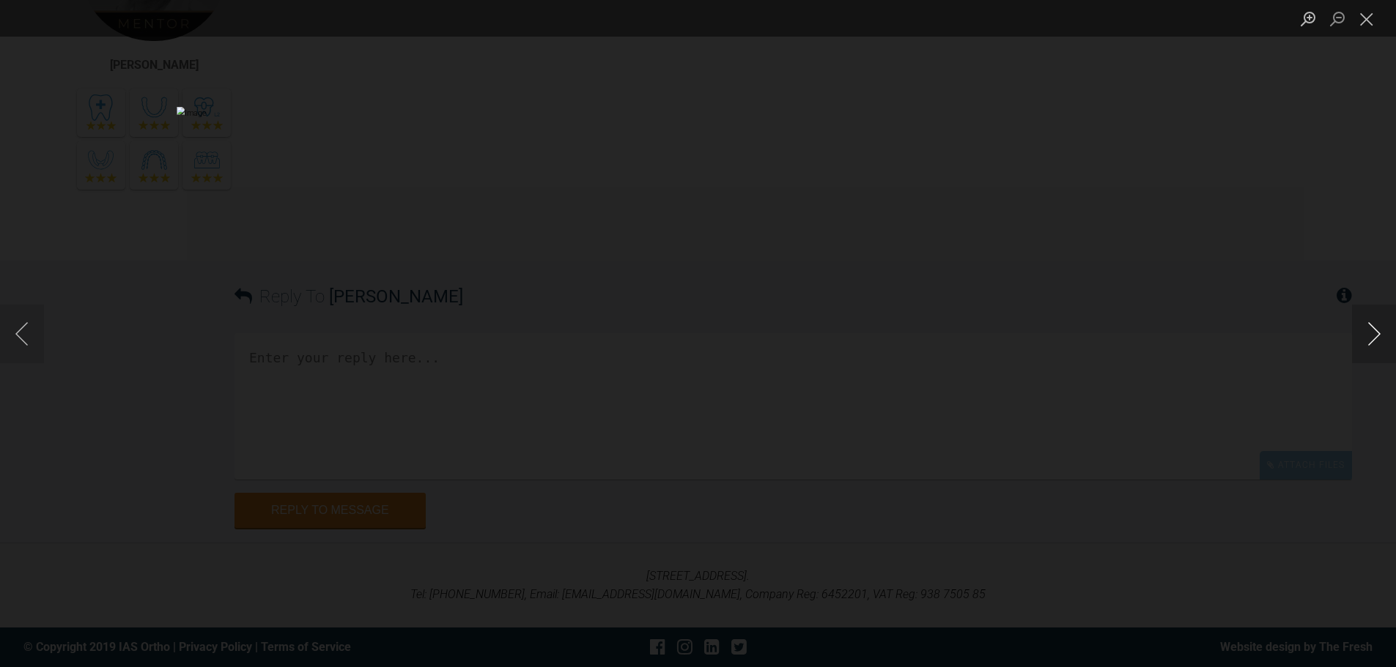
click at [1370, 332] on button "Next image" at bounding box center [1374, 334] width 44 height 59
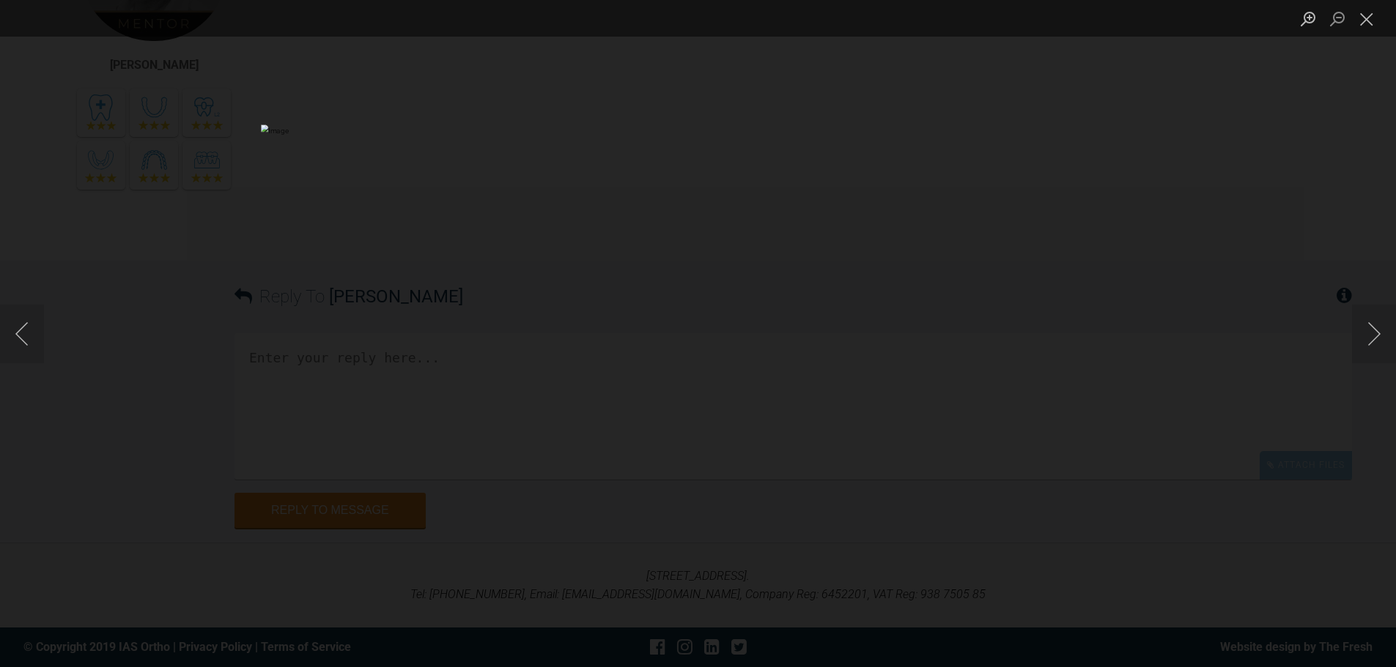
click at [1261, 377] on div "Lightbox" at bounding box center [698, 333] width 1396 height 667
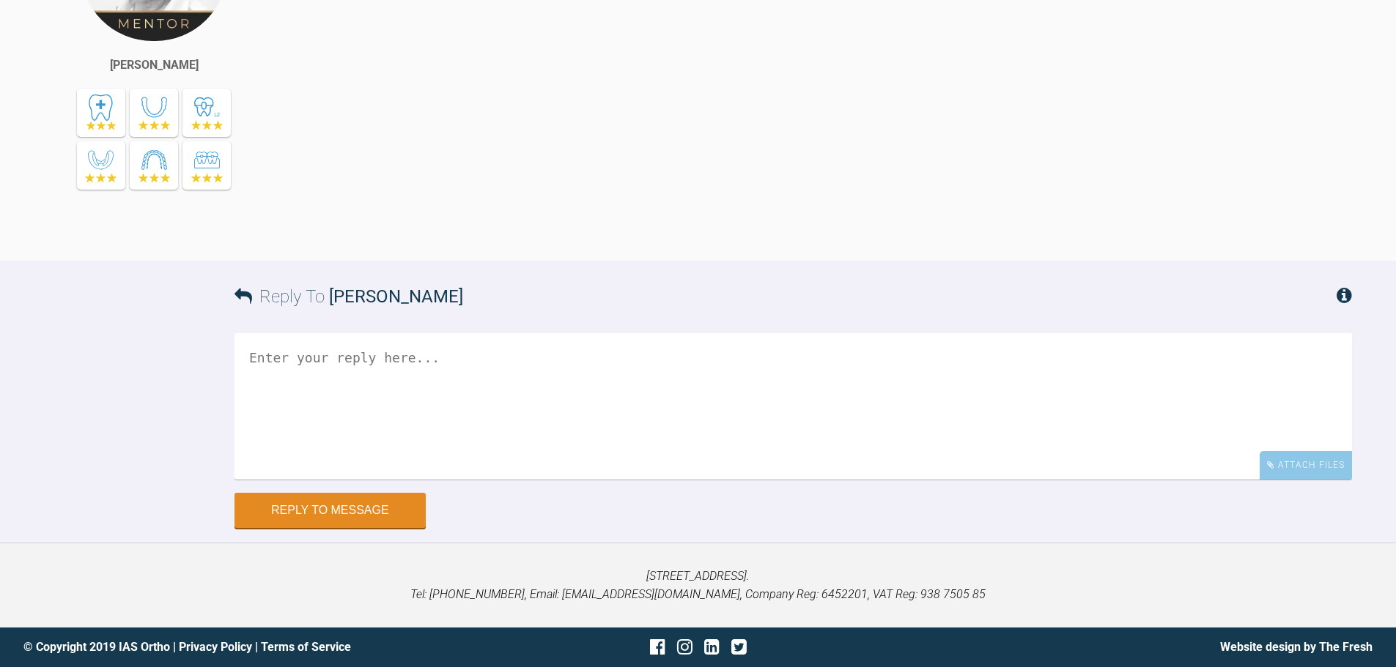
scroll to position [6413, 0]
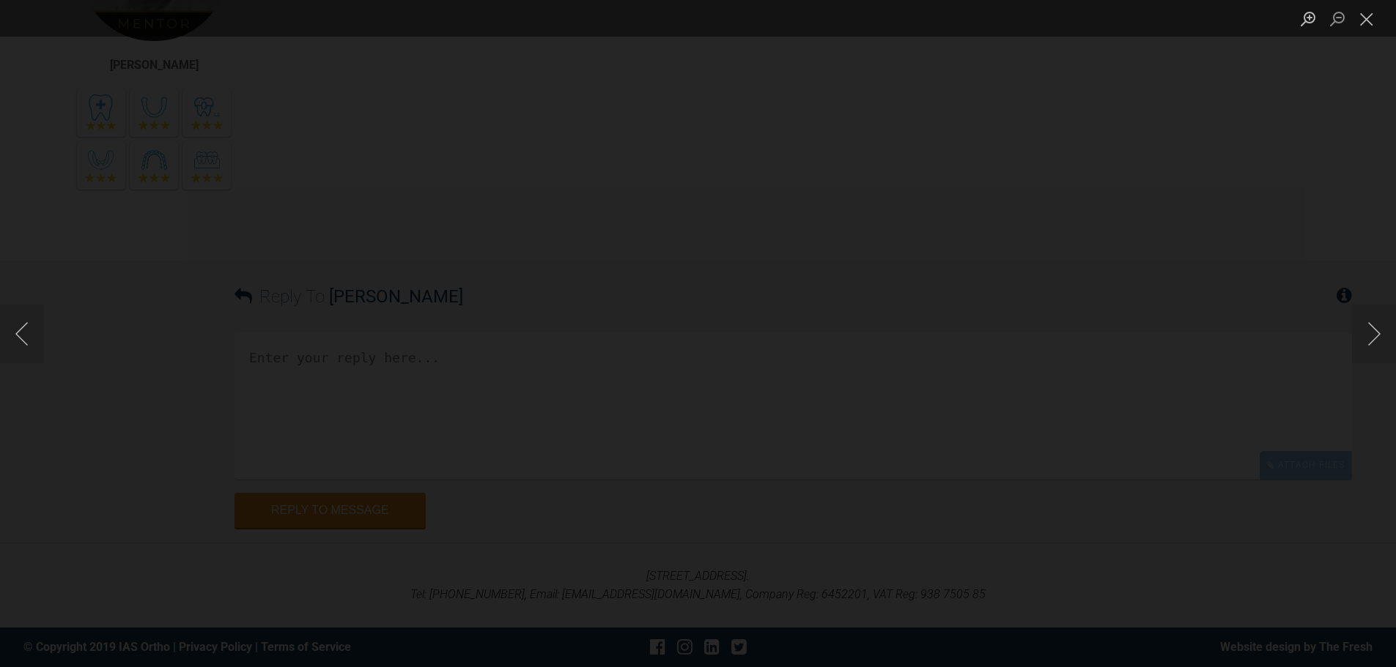
click at [698, 334] on img "Lightbox" at bounding box center [698, 334] width 0 height 0
click at [1312, 420] on div "Lightbox" at bounding box center [698, 333] width 1396 height 667
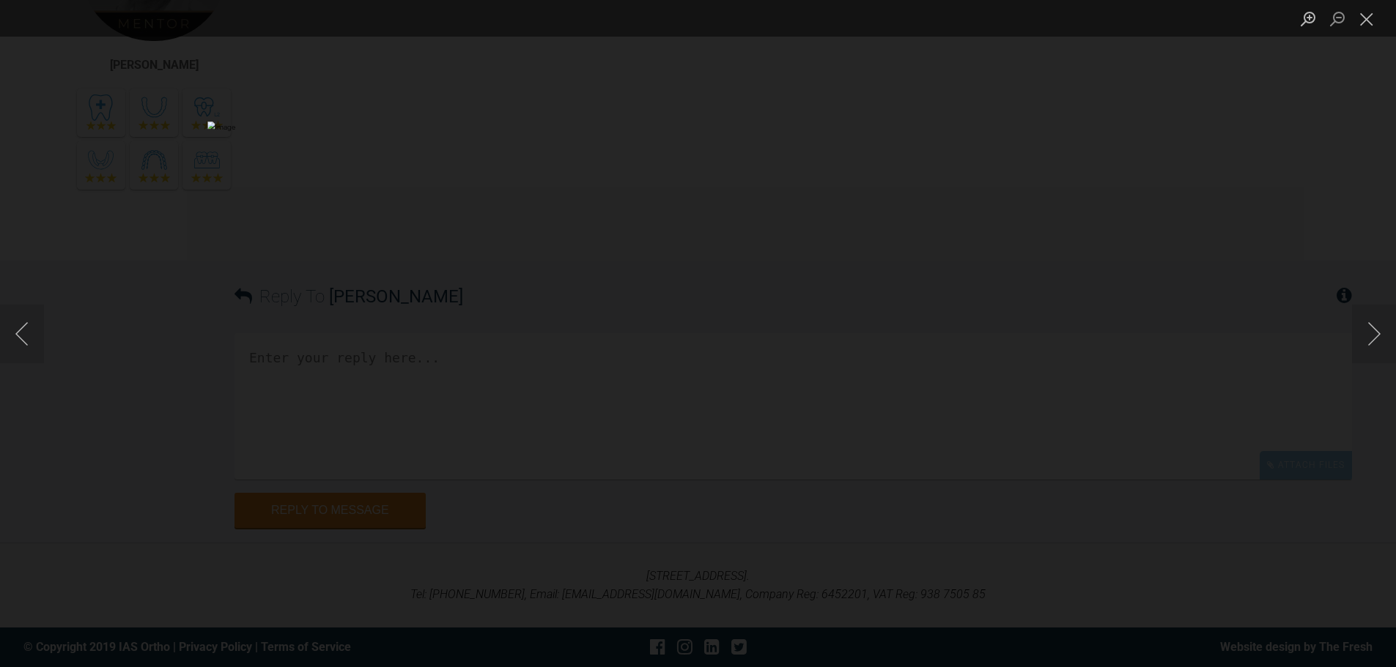
click at [719, 460] on img "Lightbox" at bounding box center [650, 334] width 887 height 424
click at [44, 423] on div "Lightbox" at bounding box center [698, 333] width 1396 height 667
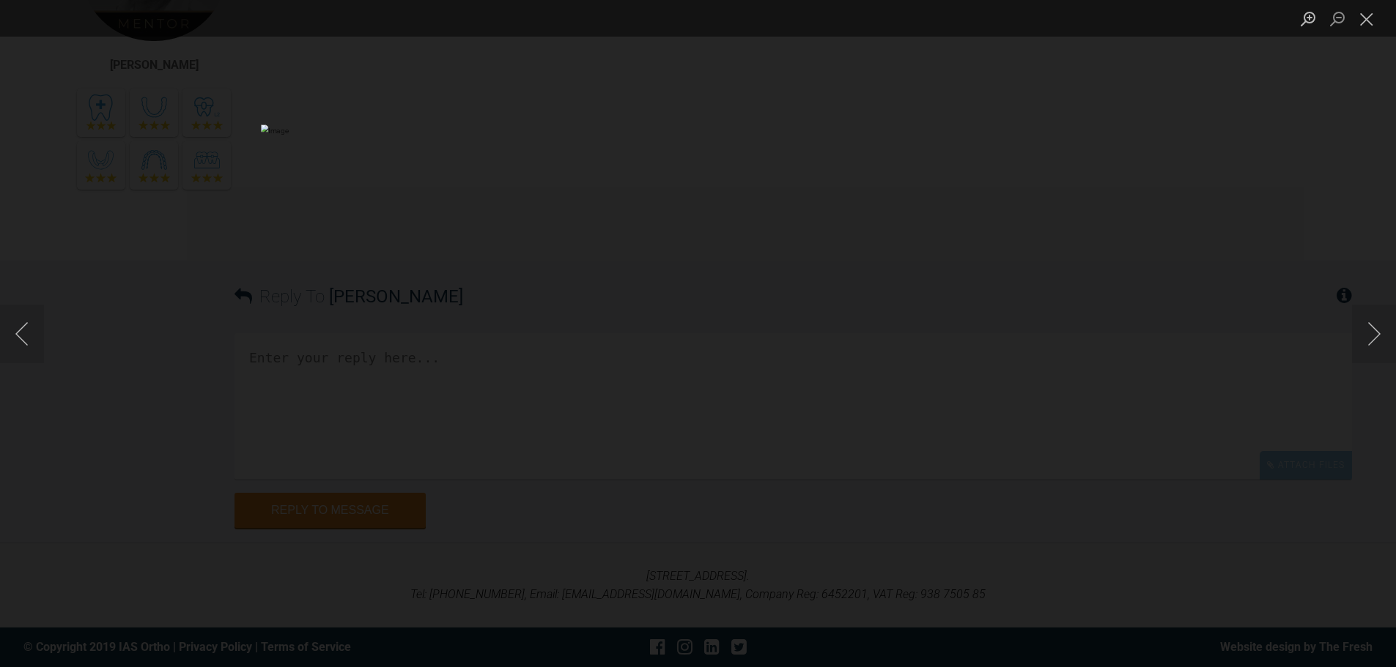
click at [1136, 462] on div "Lightbox" at bounding box center [698, 333] width 1396 height 667
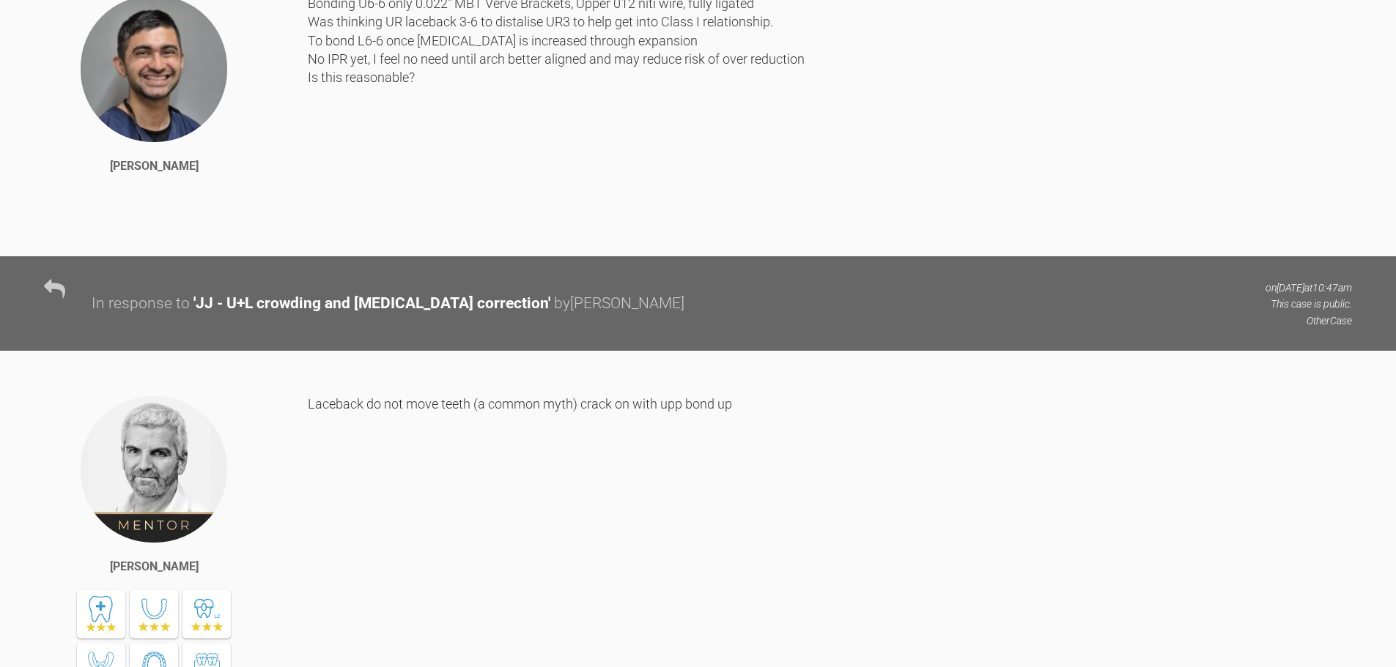
scroll to position [0, 0]
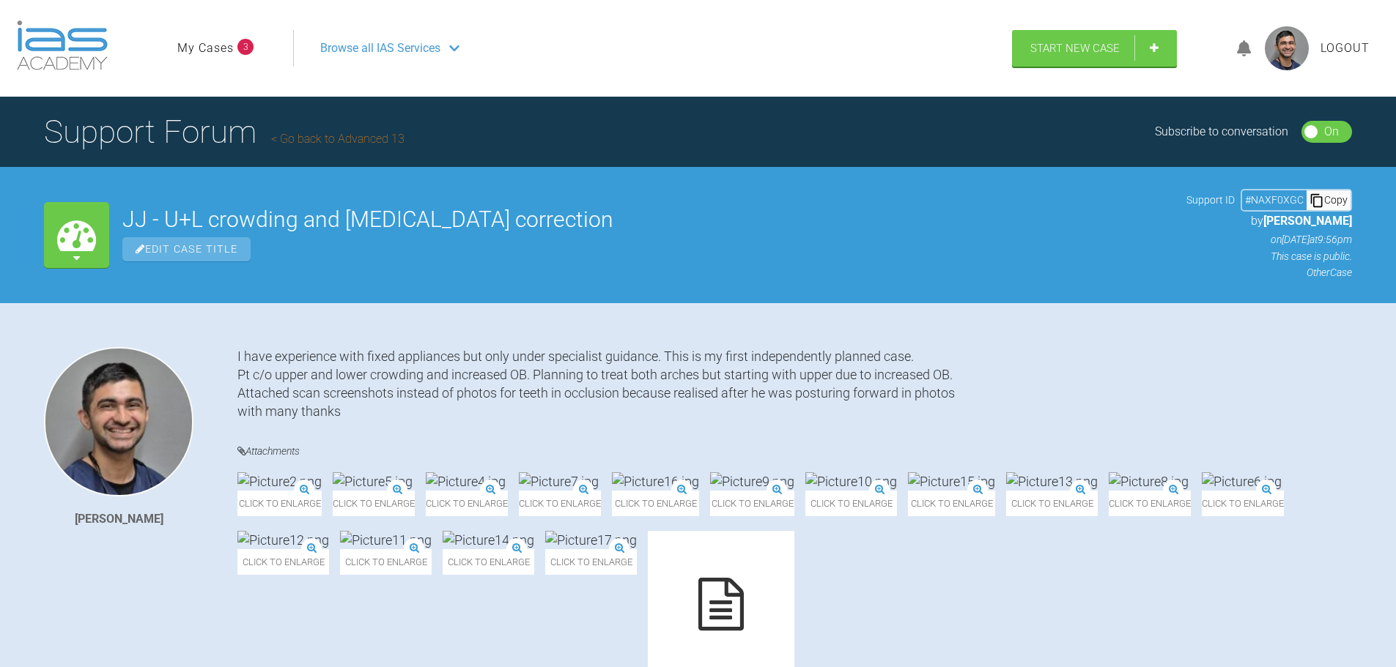
drag, startPoint x: 1031, startPoint y: 443, endPoint x: 732, endPoint y: 169, distance: 405.5
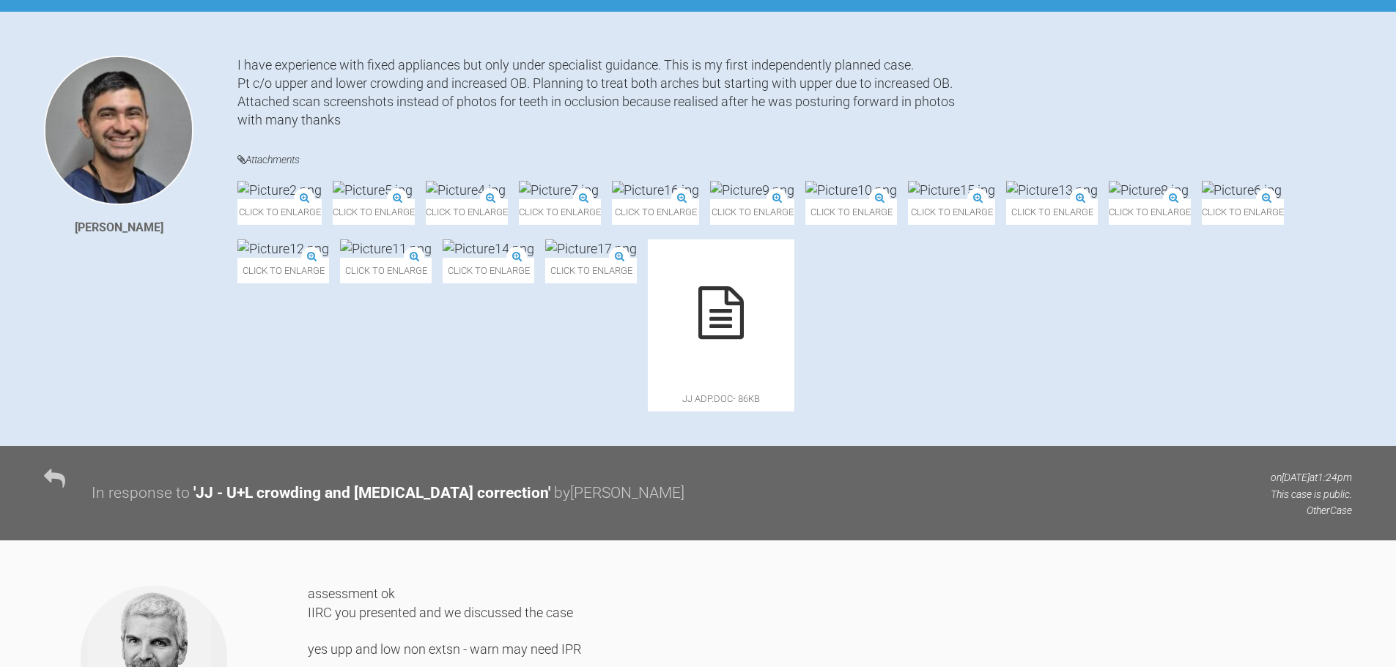
scroll to position [293, 0]
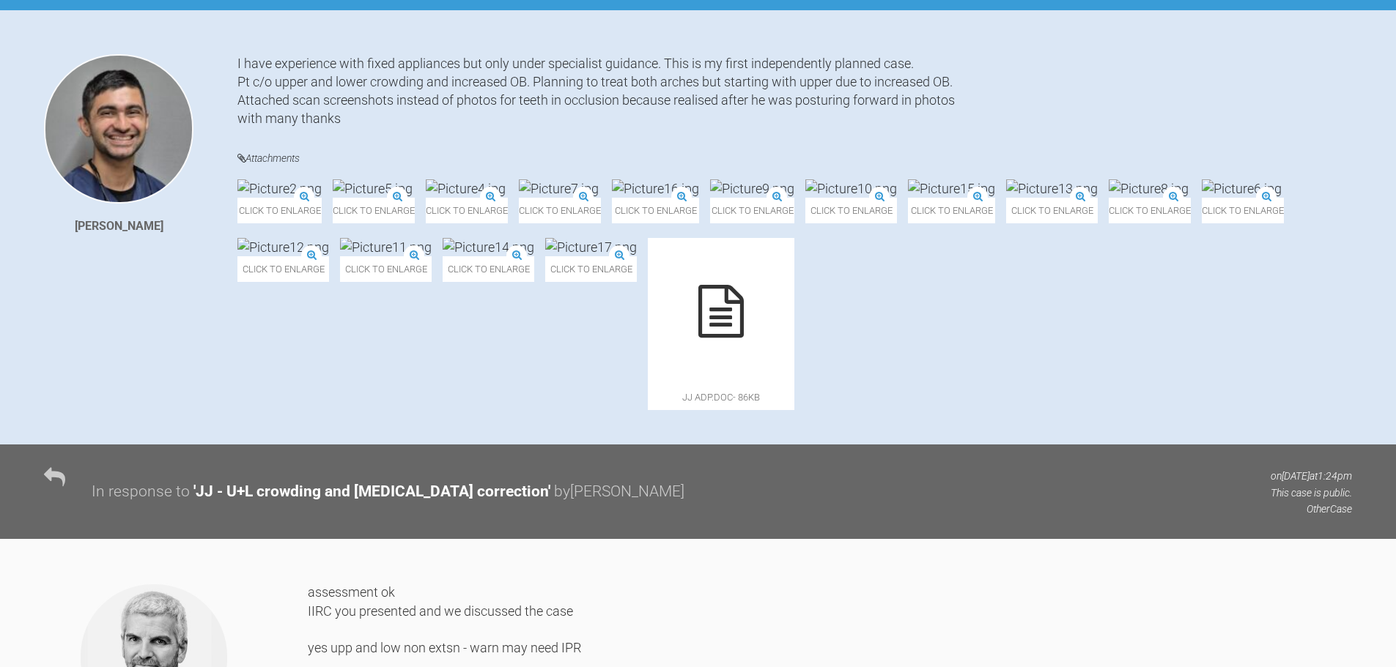
click at [432, 256] on img at bounding box center [386, 247] width 92 height 18
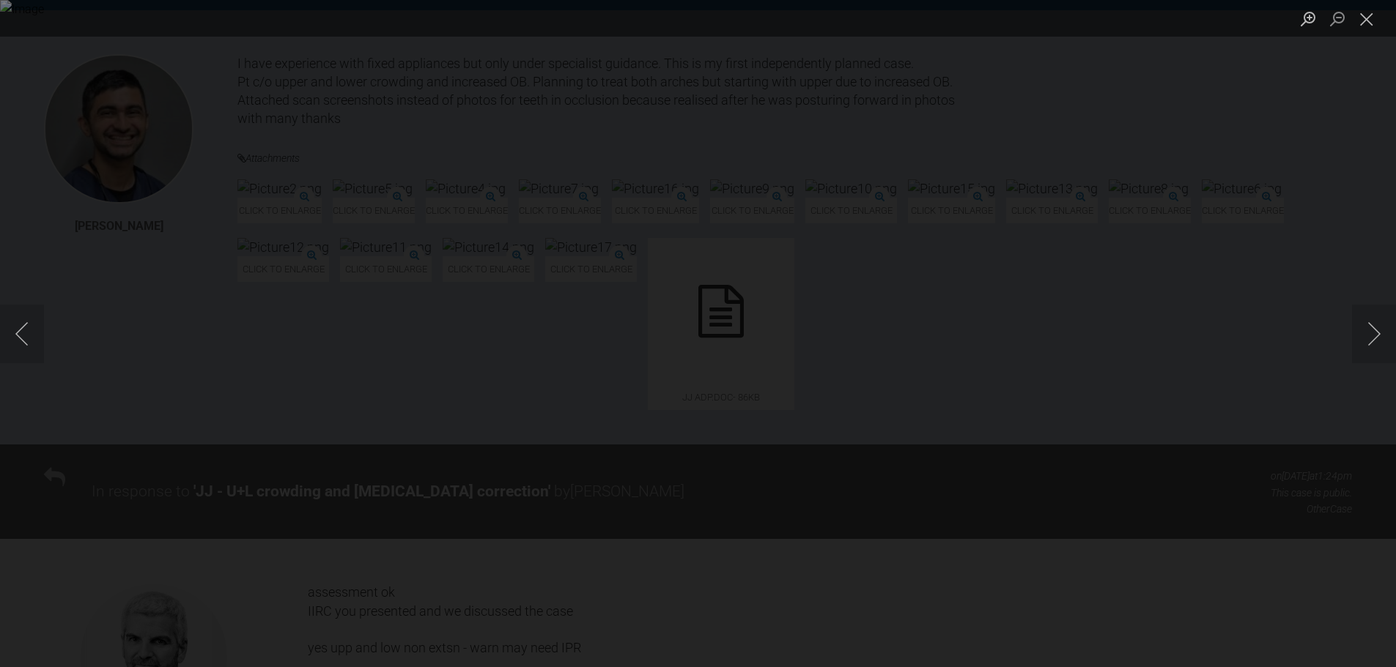
click at [995, 456] on div "Lightbox" at bounding box center [698, 333] width 1396 height 667
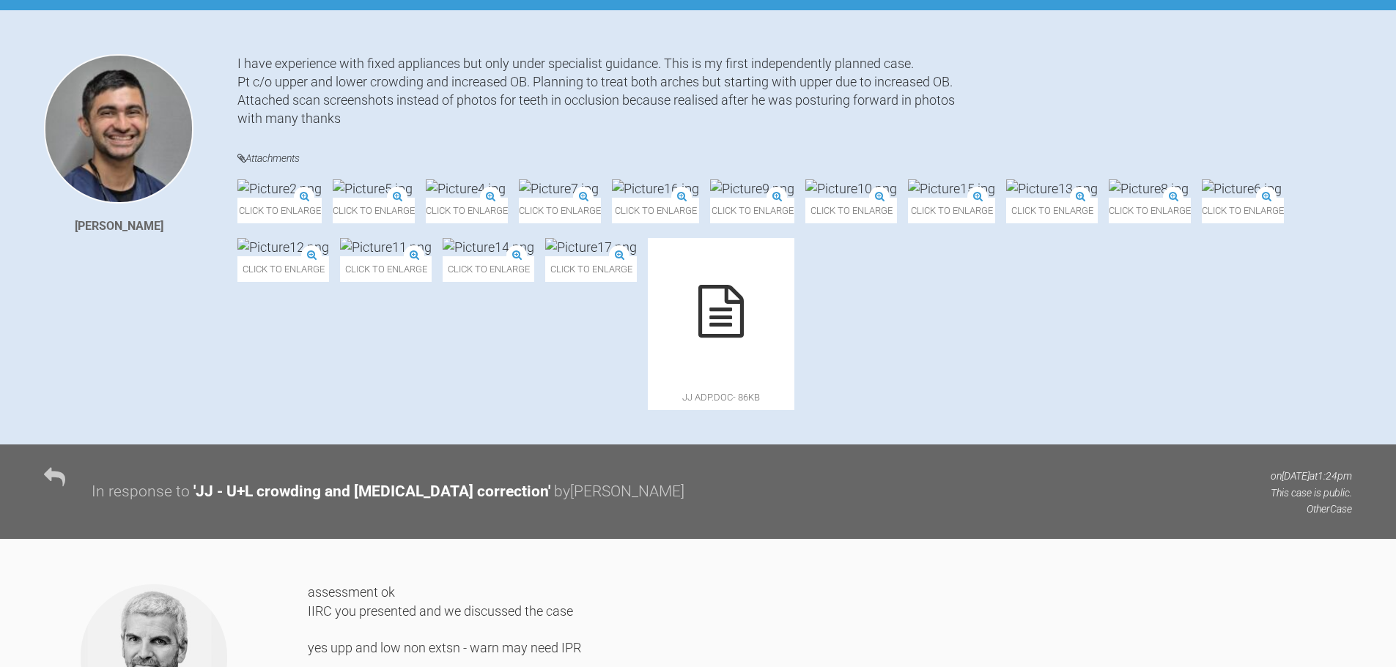
click at [329, 256] on img at bounding box center [283, 247] width 92 height 18
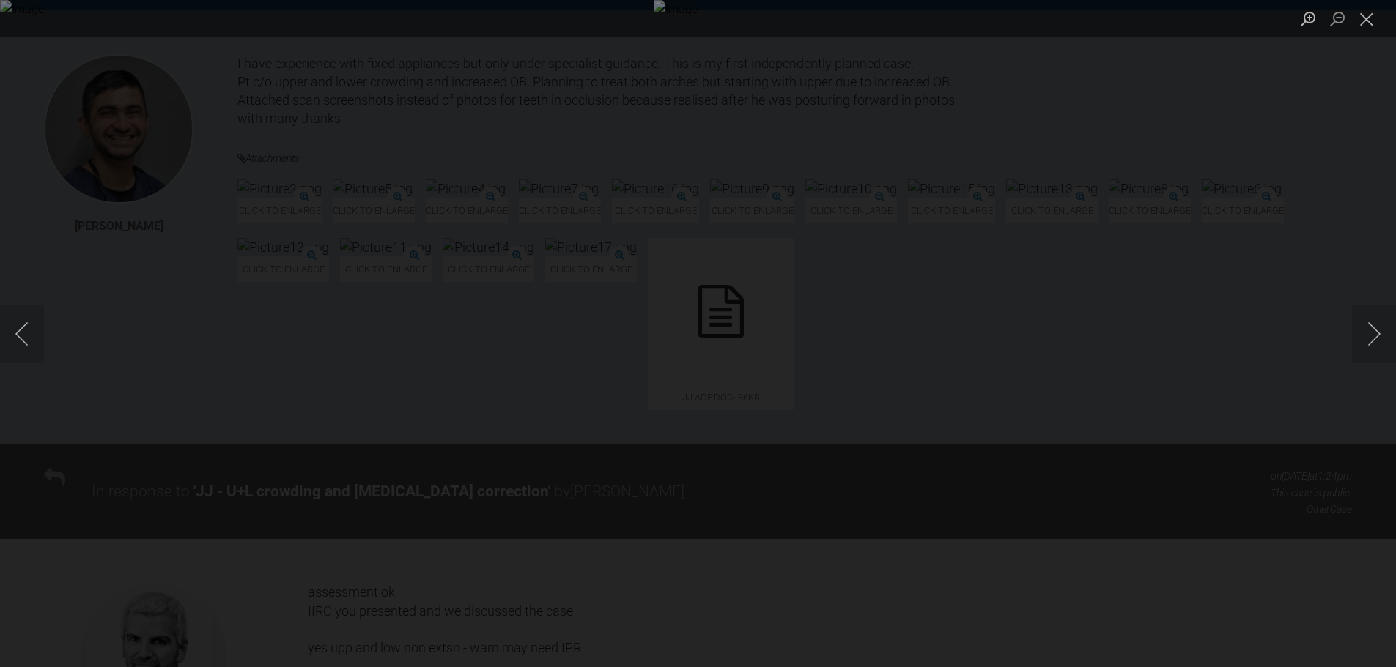
click at [1002, 516] on div "Lightbox" at bounding box center [698, 333] width 1396 height 667
